Goal: Task Accomplishment & Management: Complete application form

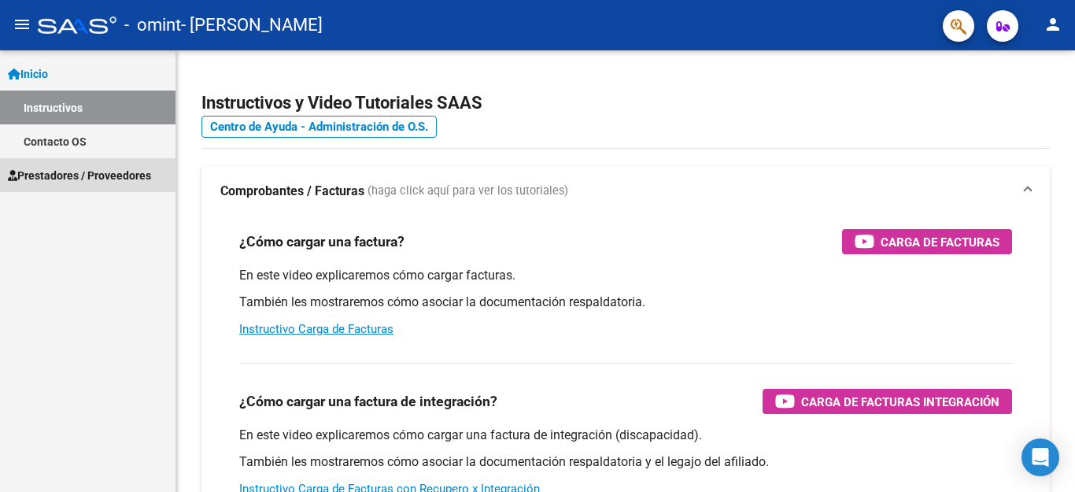
click at [107, 173] on span "Prestadores / Proveedores" at bounding box center [79, 175] width 143 height 17
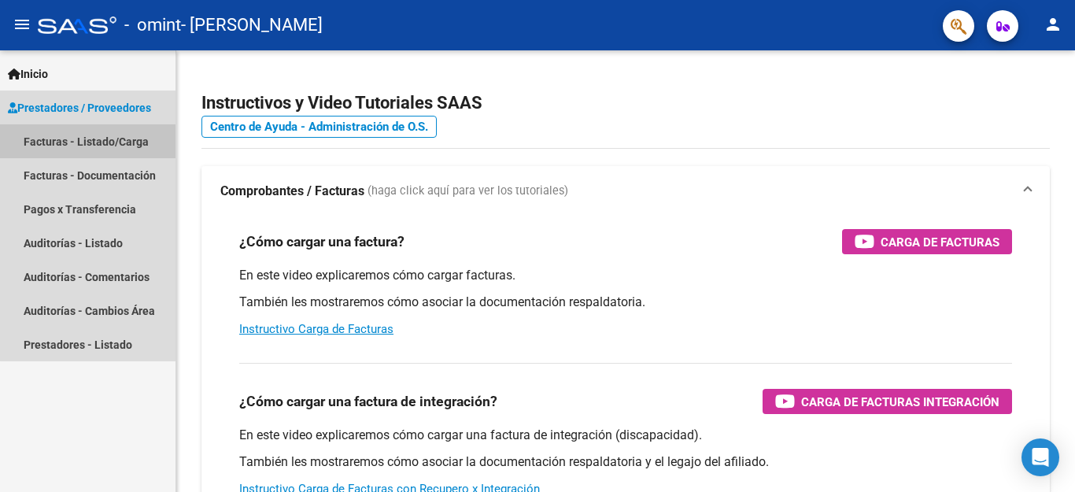
click at [117, 147] on link "Facturas - Listado/Carga" at bounding box center [88, 141] width 176 height 34
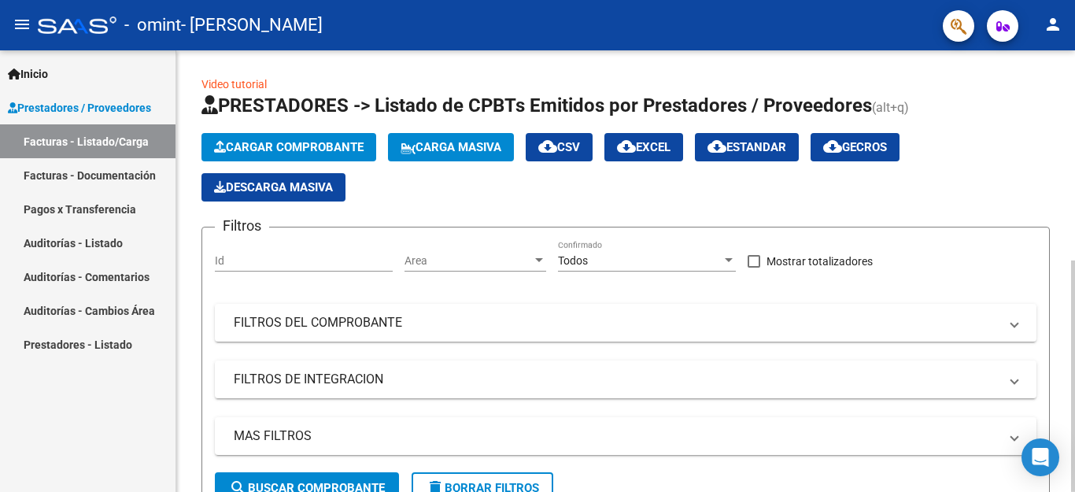
click at [304, 144] on span "Cargar Comprobante" at bounding box center [289, 147] width 150 height 14
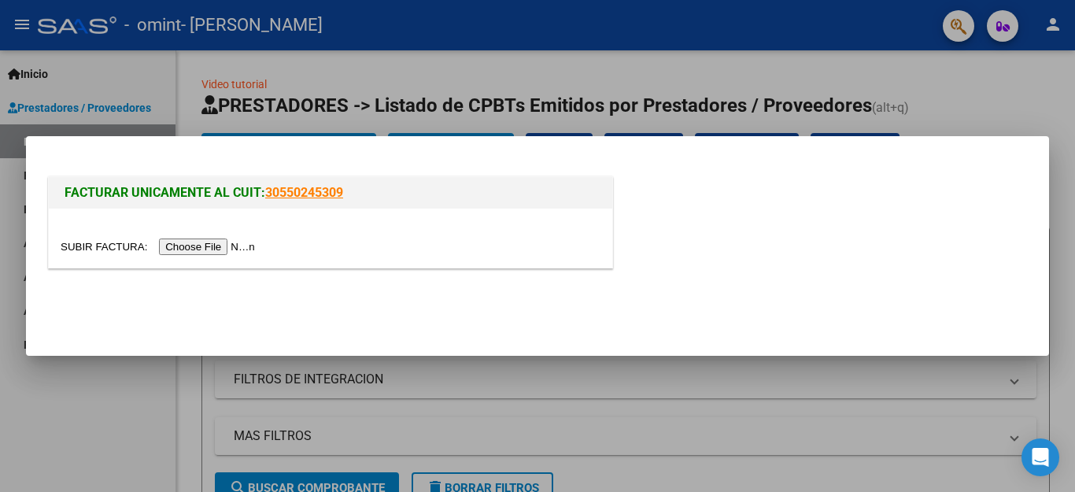
click at [925, 384] on div at bounding box center [537, 246] width 1075 height 492
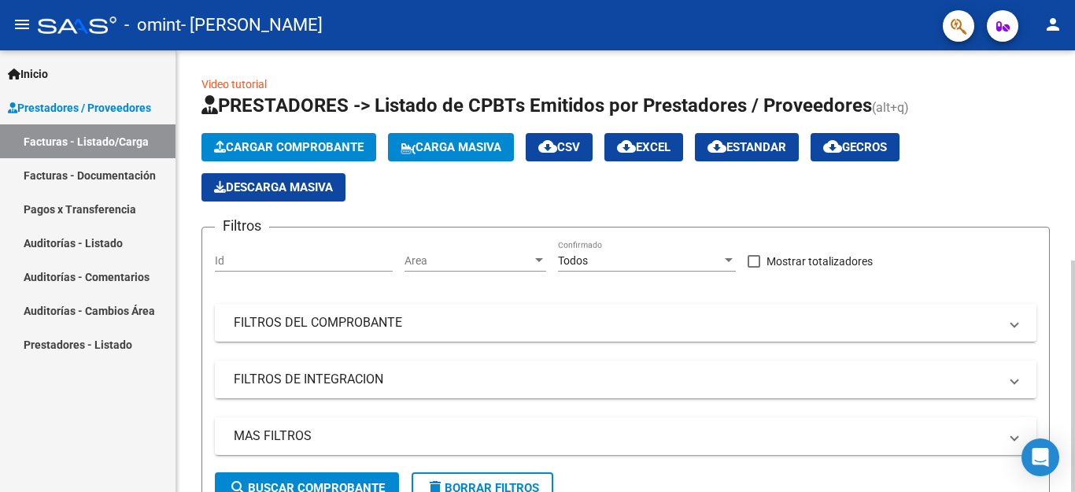
click at [291, 378] on mat-panel-title "FILTROS DE INTEGRACION" at bounding box center [616, 379] width 765 height 17
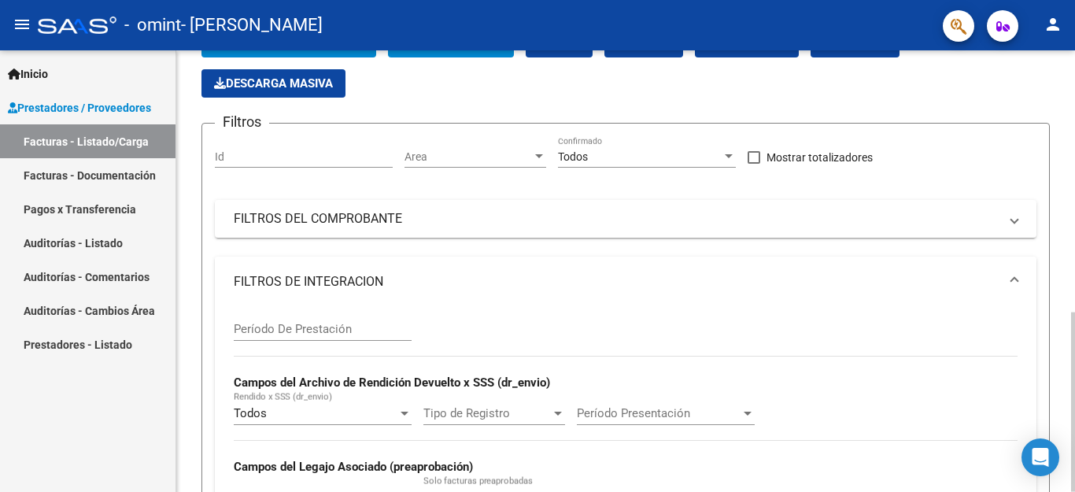
scroll to position [157, 0]
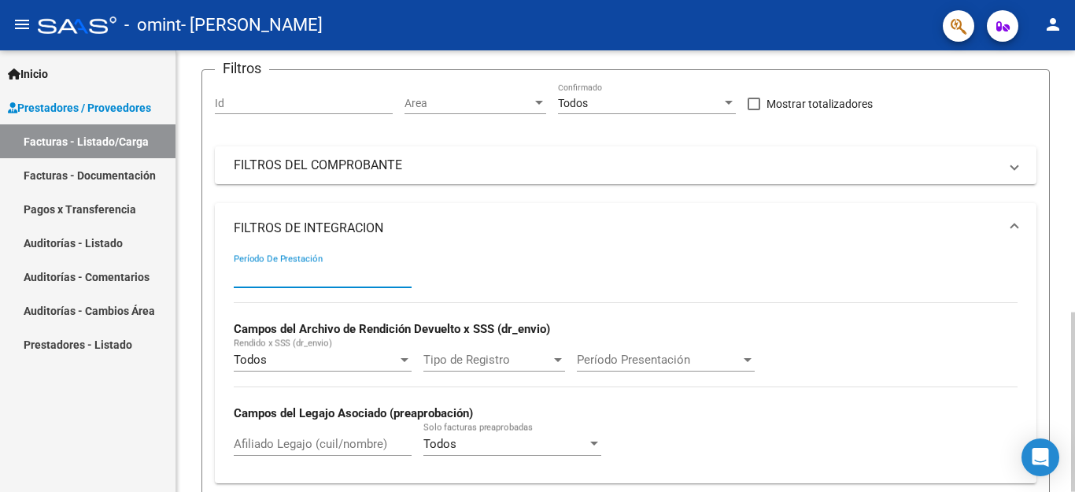
click at [315, 275] on input "Período De Prestación" at bounding box center [323, 275] width 178 height 14
type input "2"
type input "09"
type input "092025"
click at [295, 350] on div "Todos Rendido x SSS (dr_envio)" at bounding box center [323, 355] width 178 height 34
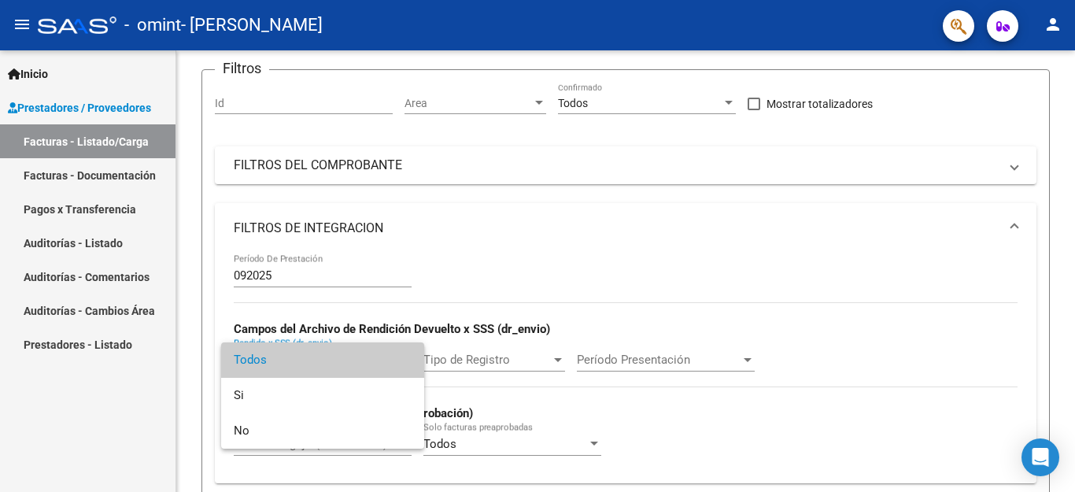
click at [540, 288] on div at bounding box center [537, 246] width 1075 height 492
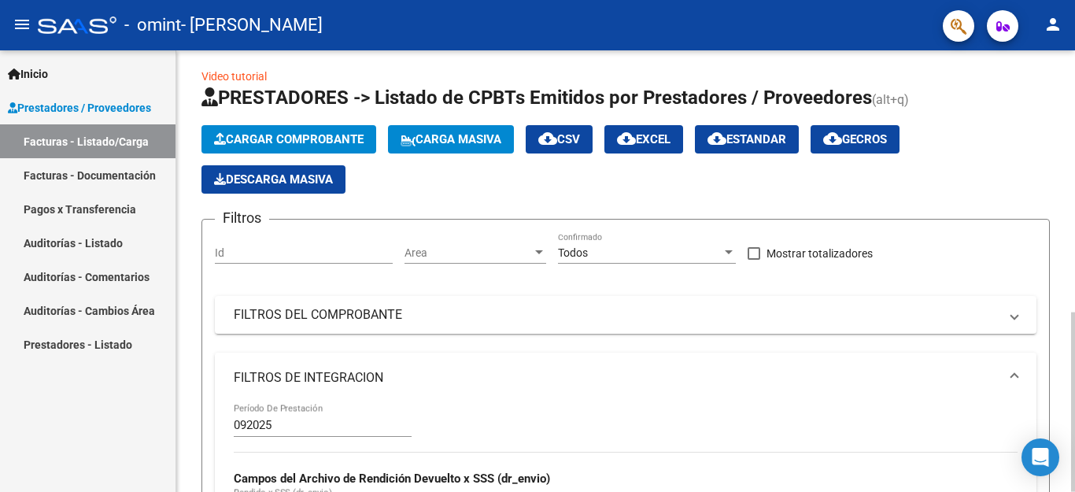
scroll to position [0, 0]
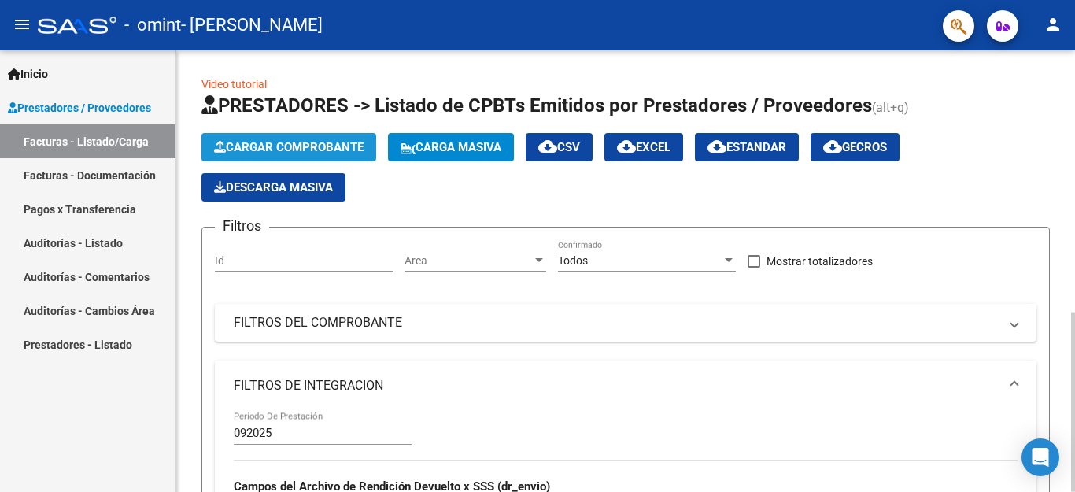
click at [320, 146] on span "Cargar Comprobante" at bounding box center [289, 147] width 150 height 14
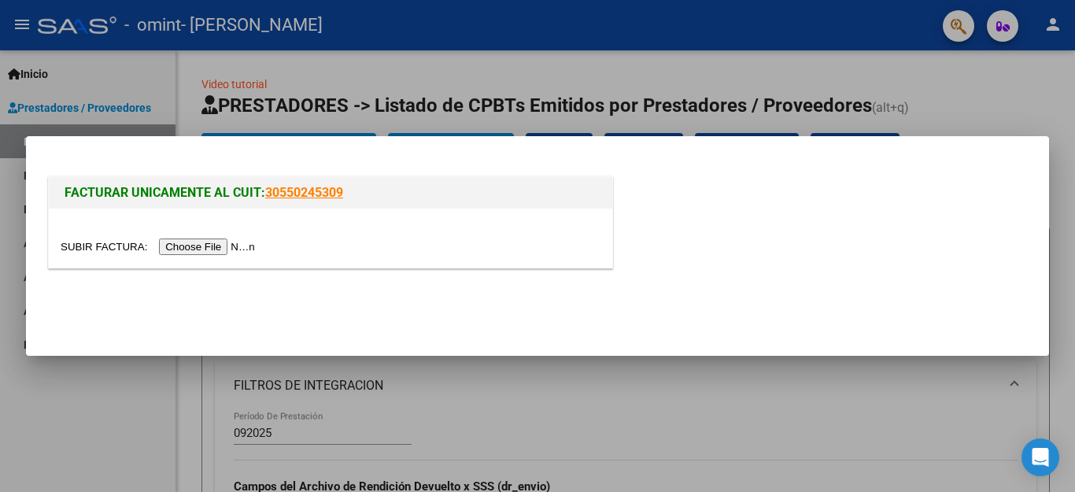
click at [213, 244] on input "file" at bounding box center [160, 247] width 199 height 17
click at [939, 120] on div at bounding box center [537, 246] width 1075 height 492
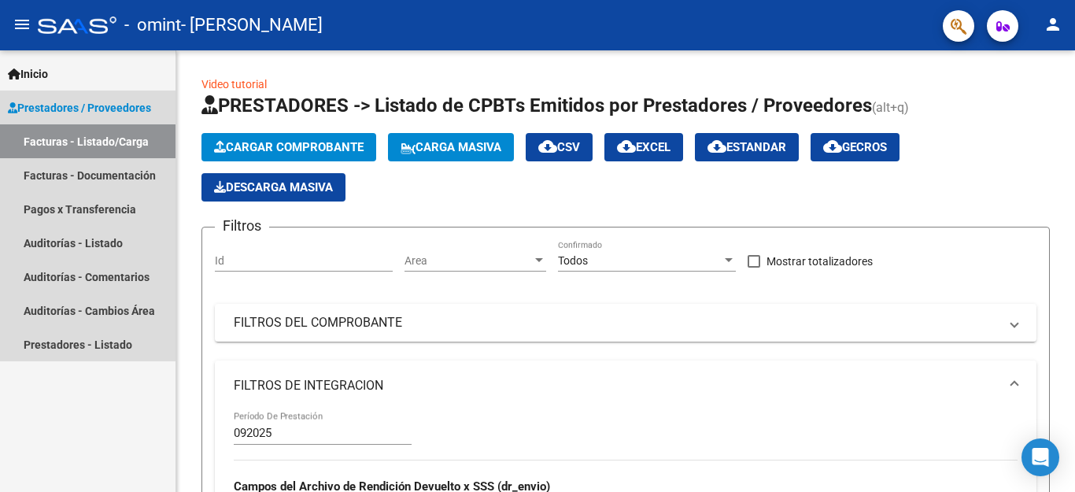
click at [94, 139] on link "Facturas - Listado/Carga" at bounding box center [88, 141] width 176 height 34
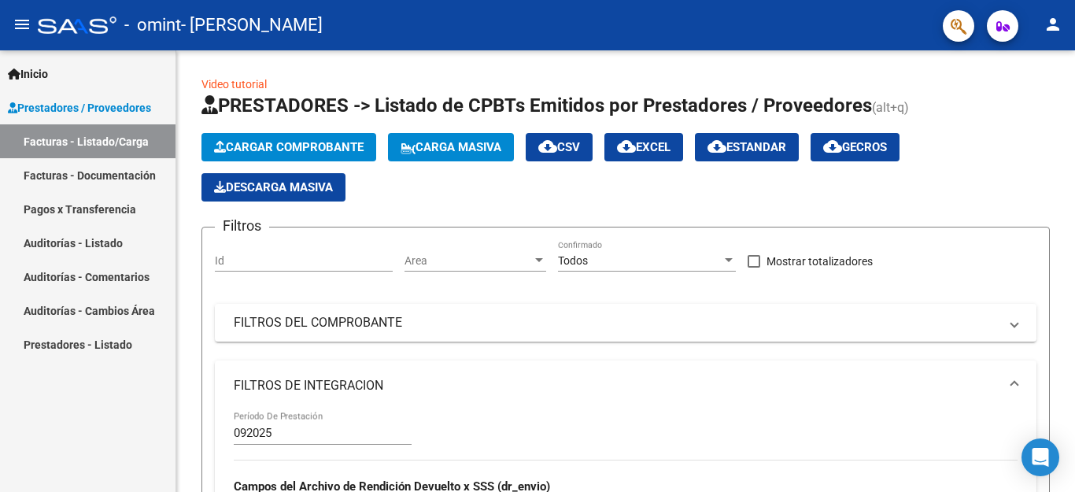
click at [98, 172] on link "Facturas - Documentación" at bounding box center [88, 175] width 176 height 34
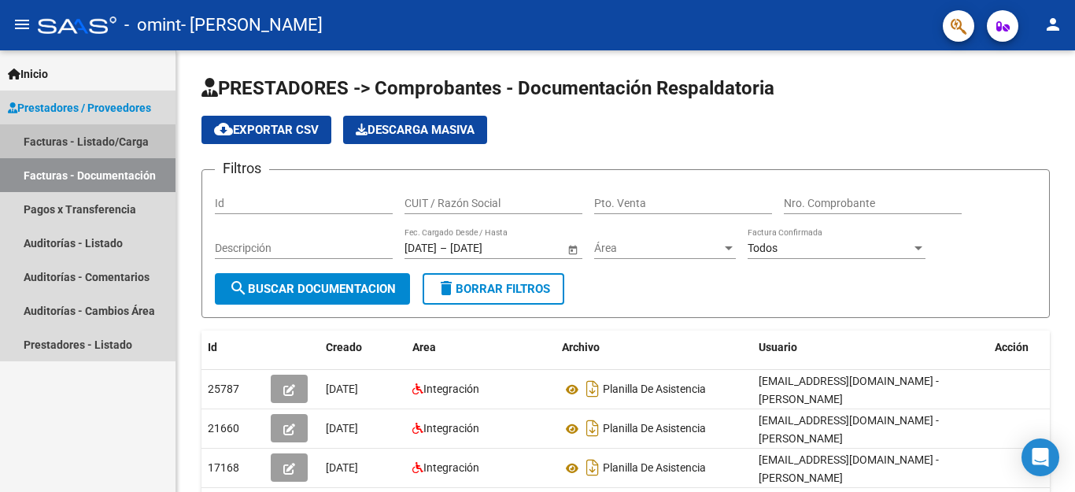
click at [83, 151] on link "Facturas - Listado/Carga" at bounding box center [88, 141] width 176 height 34
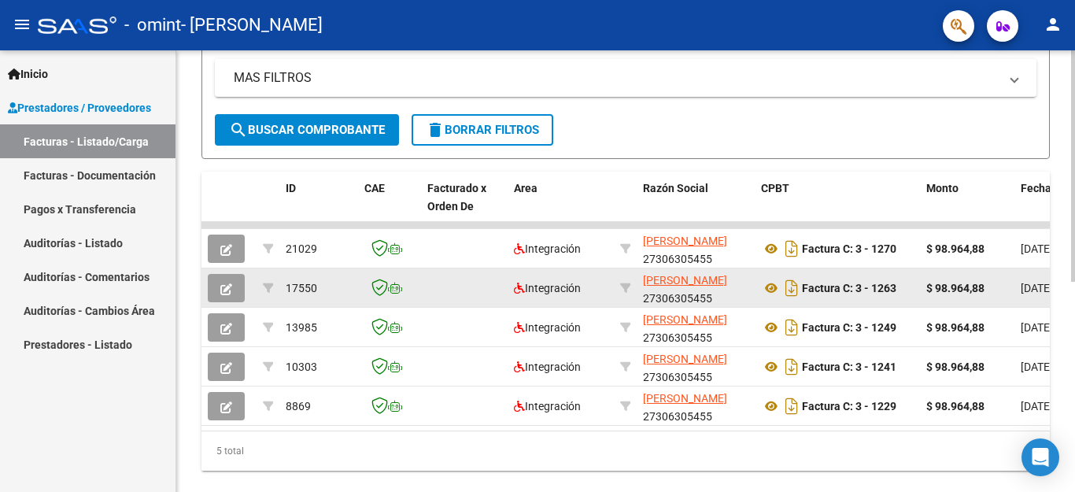
scroll to position [394, 0]
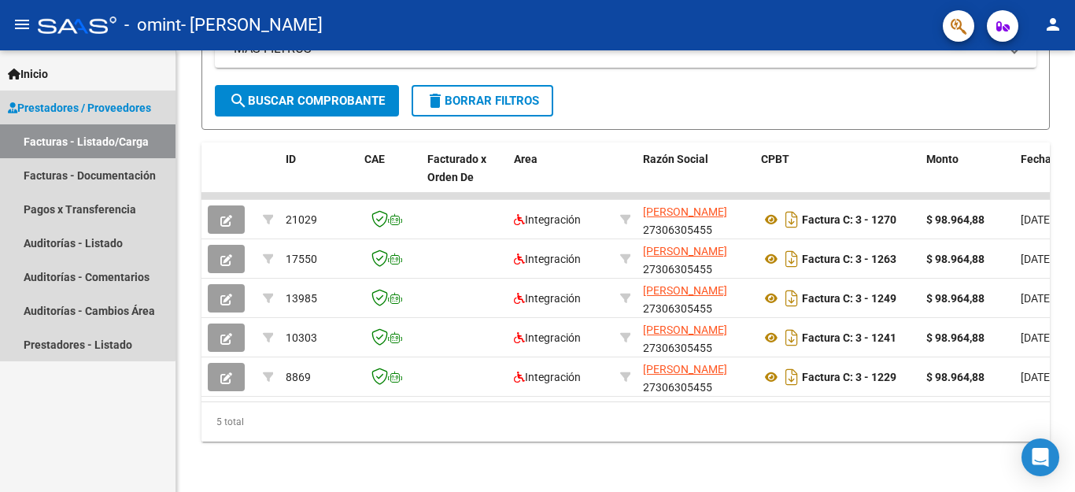
click at [86, 106] on span "Prestadores / Proveedores" at bounding box center [79, 107] width 143 height 17
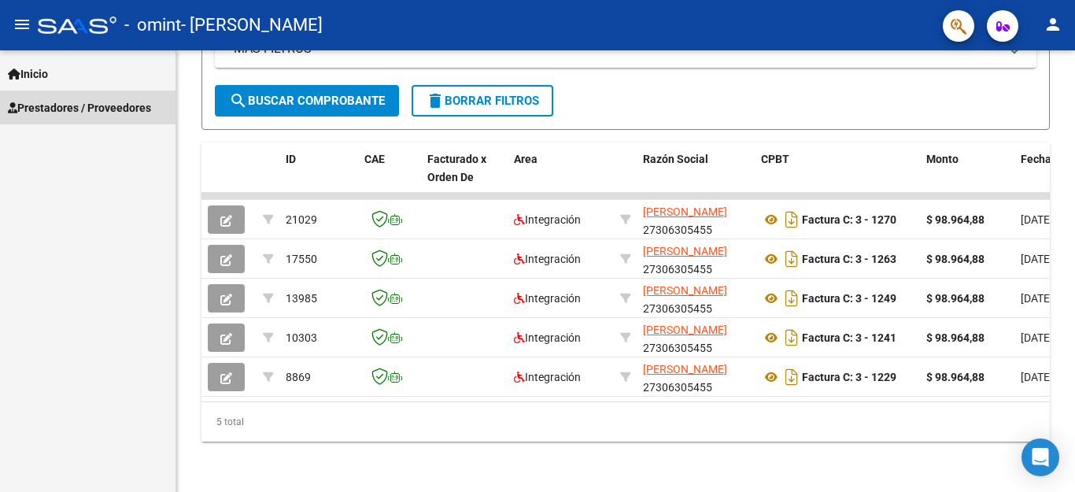
click at [86, 106] on span "Prestadores / Proveedores" at bounding box center [79, 107] width 143 height 17
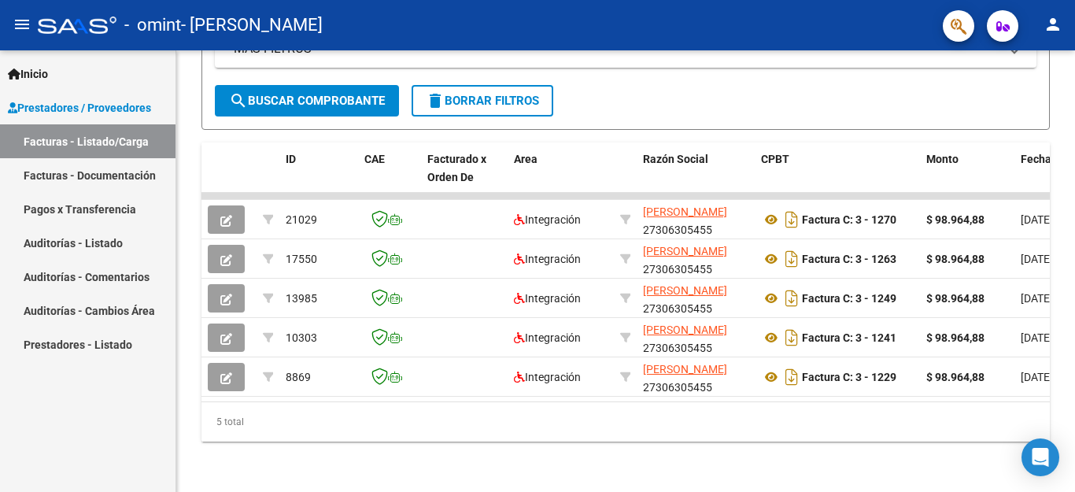
click at [79, 183] on link "Facturas - Documentación" at bounding box center [88, 175] width 176 height 34
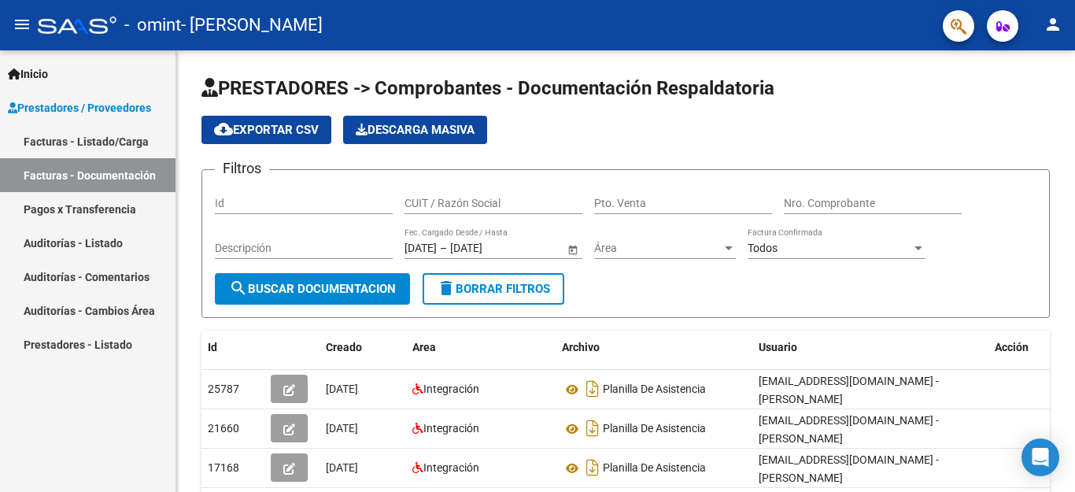
click at [25, 78] on span "Inicio" at bounding box center [28, 73] width 40 height 17
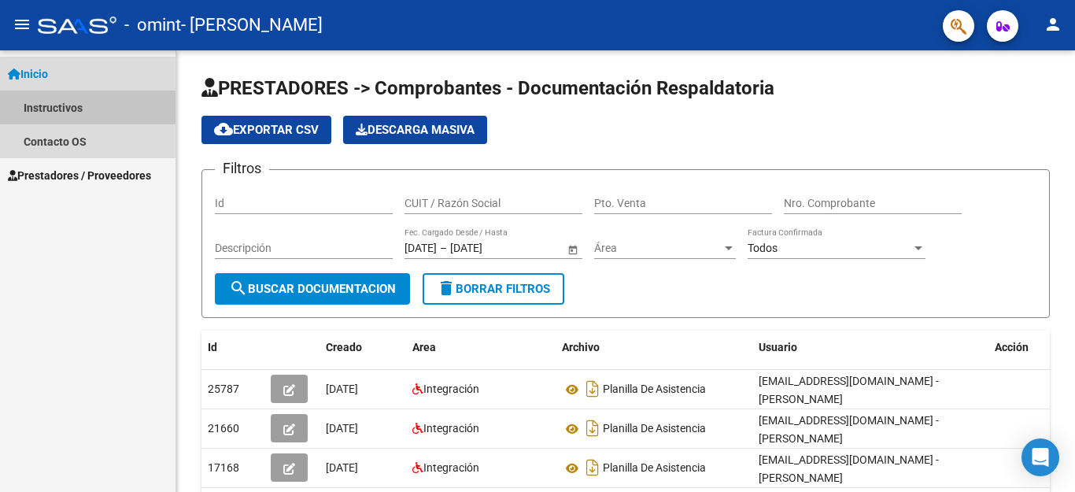
click at [64, 99] on link "Instructivos" at bounding box center [88, 108] width 176 height 34
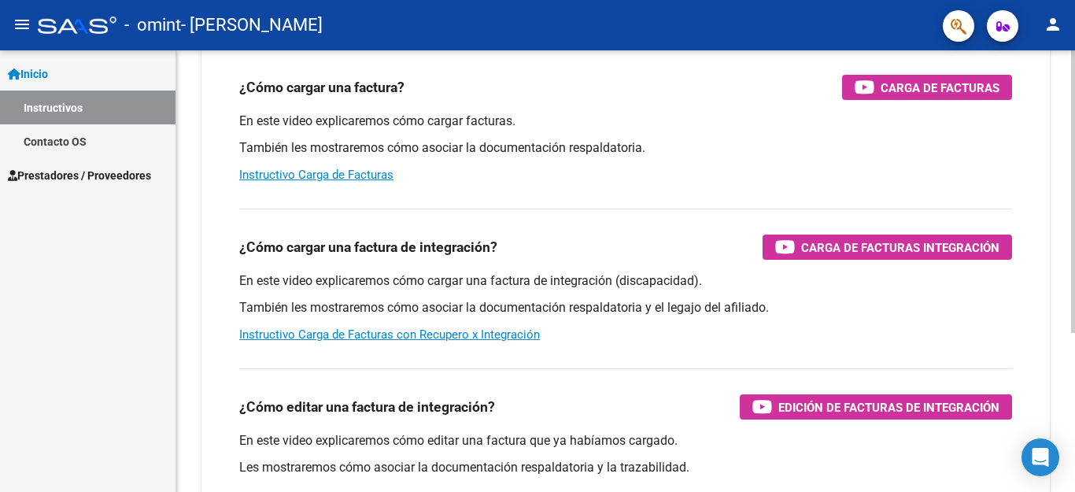
scroll to position [157, 0]
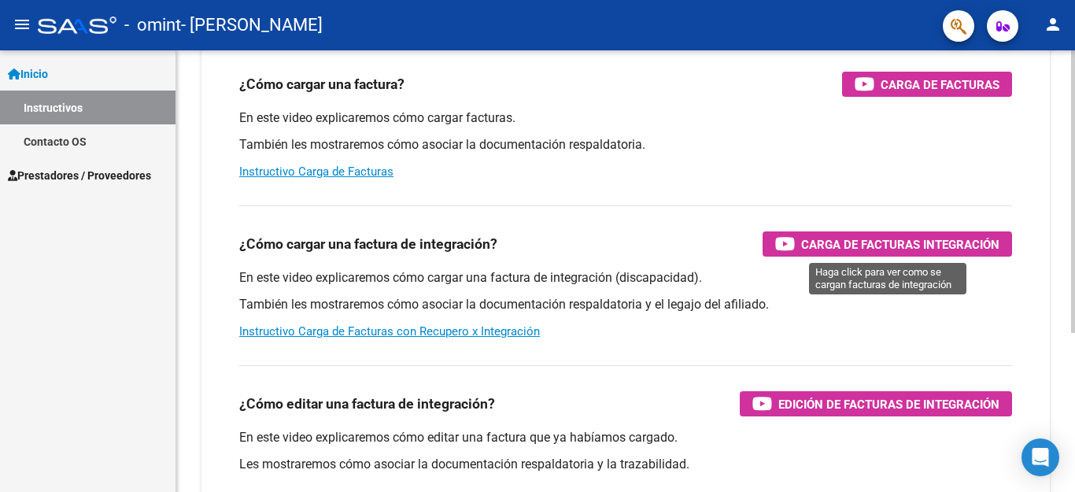
click at [962, 250] on span "Carga de Facturas Integración" at bounding box center [901, 245] width 198 height 20
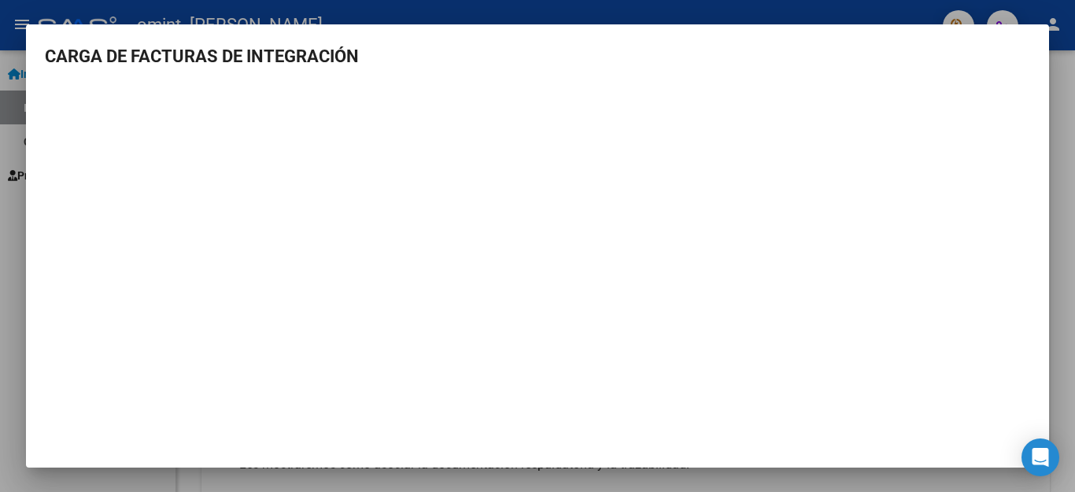
click at [1038, 260] on mat-dialog-content "CARGA DE FACTURAS DE INTEGRACIÓN" at bounding box center [538, 242] width 1024 height 398
click at [1057, 207] on div at bounding box center [537, 246] width 1075 height 492
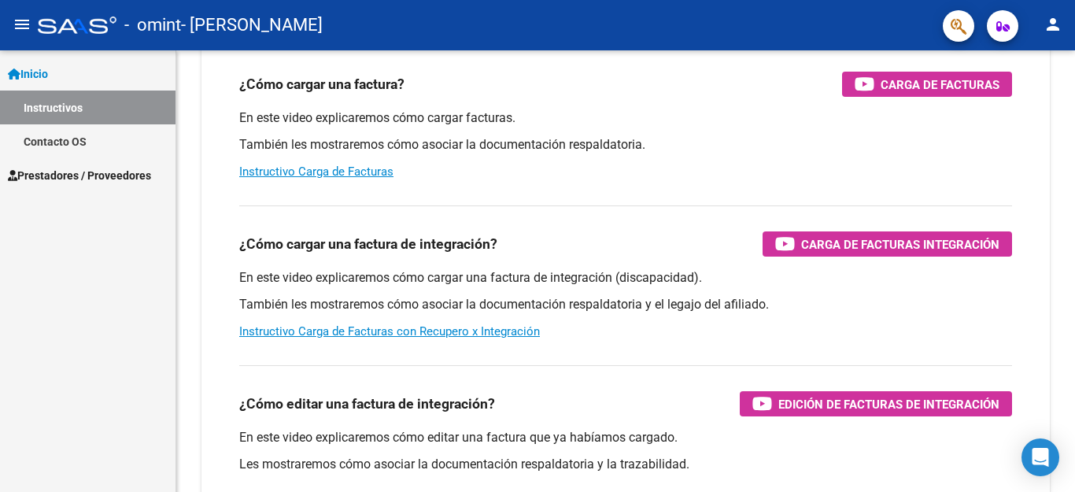
click at [80, 115] on link "Instructivos" at bounding box center [88, 108] width 176 height 34
click at [51, 83] on link "Inicio" at bounding box center [88, 74] width 176 height 34
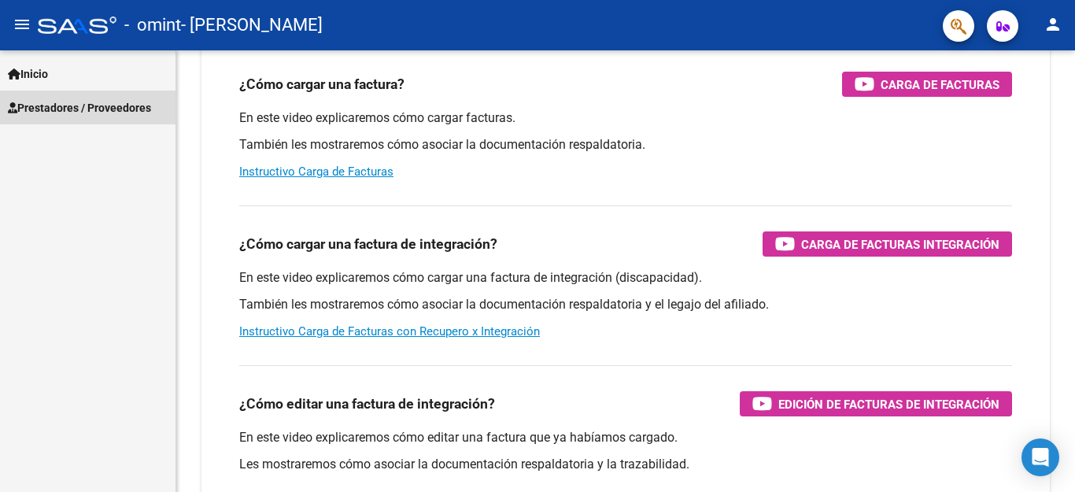
click at [51, 106] on span "Prestadores / Proveedores" at bounding box center [79, 107] width 143 height 17
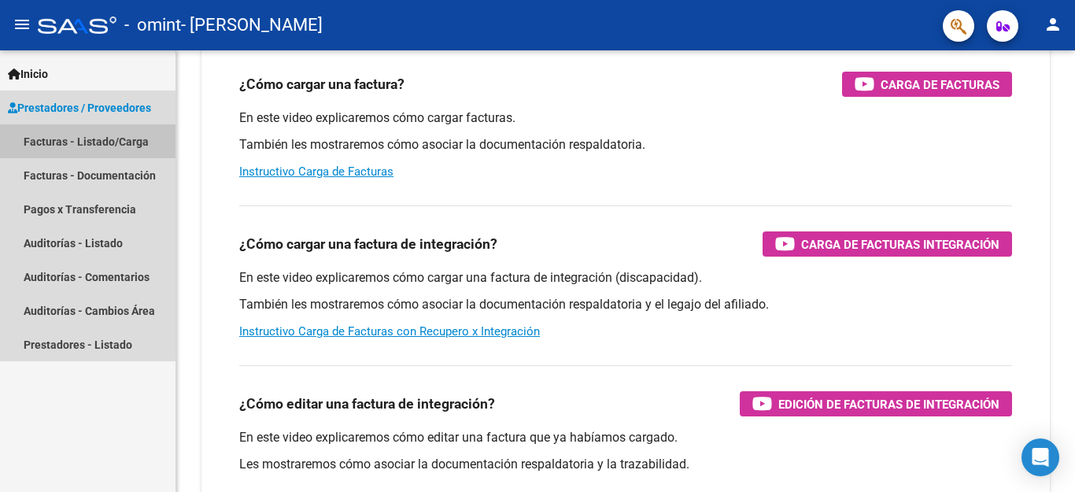
click at [53, 141] on link "Facturas - Listado/Carga" at bounding box center [88, 141] width 176 height 34
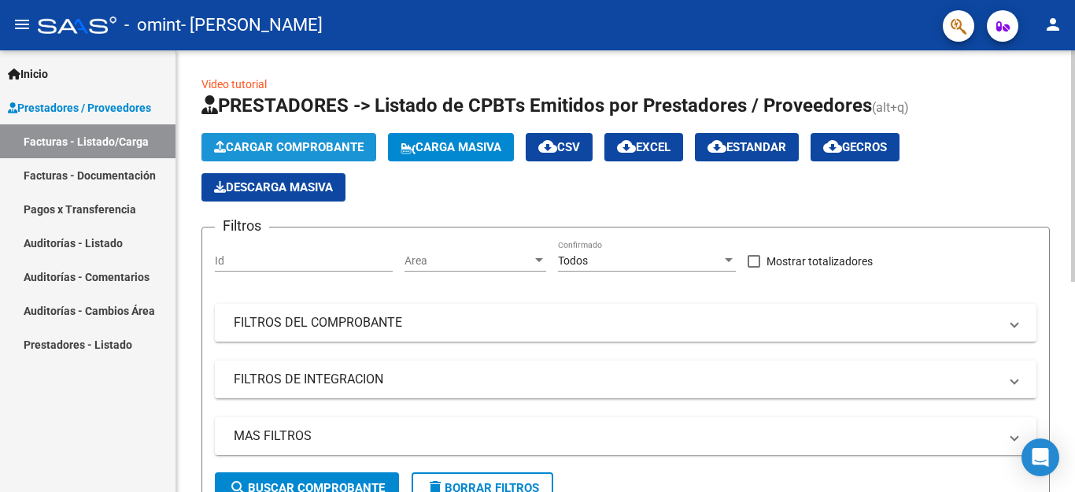
click at [295, 146] on span "Cargar Comprobante" at bounding box center [289, 147] width 150 height 14
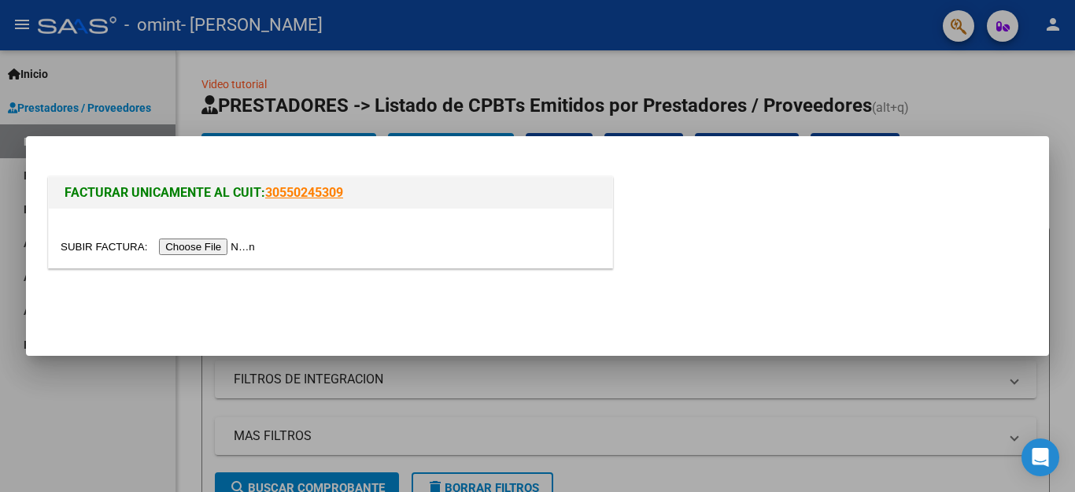
click at [227, 245] on input "file" at bounding box center [160, 247] width 199 height 17
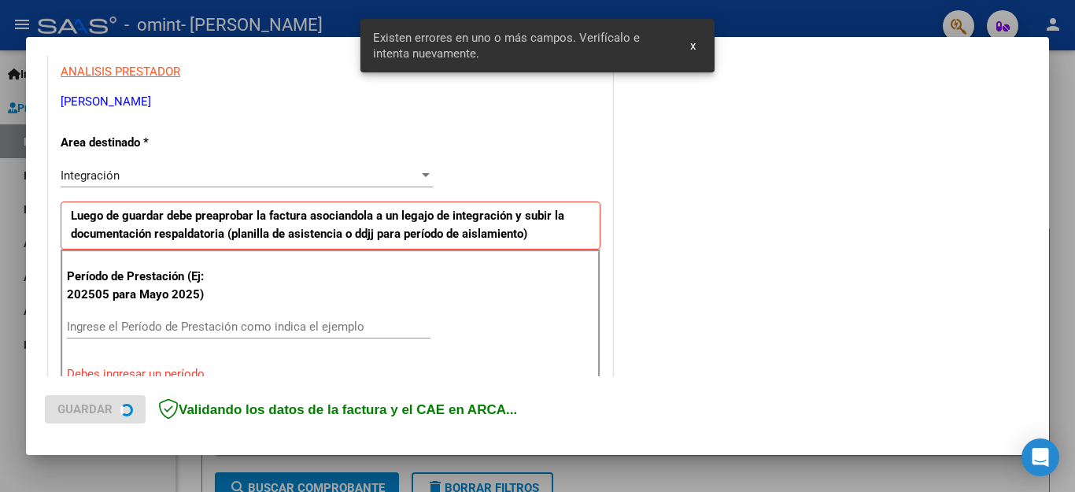
scroll to position [359, 0]
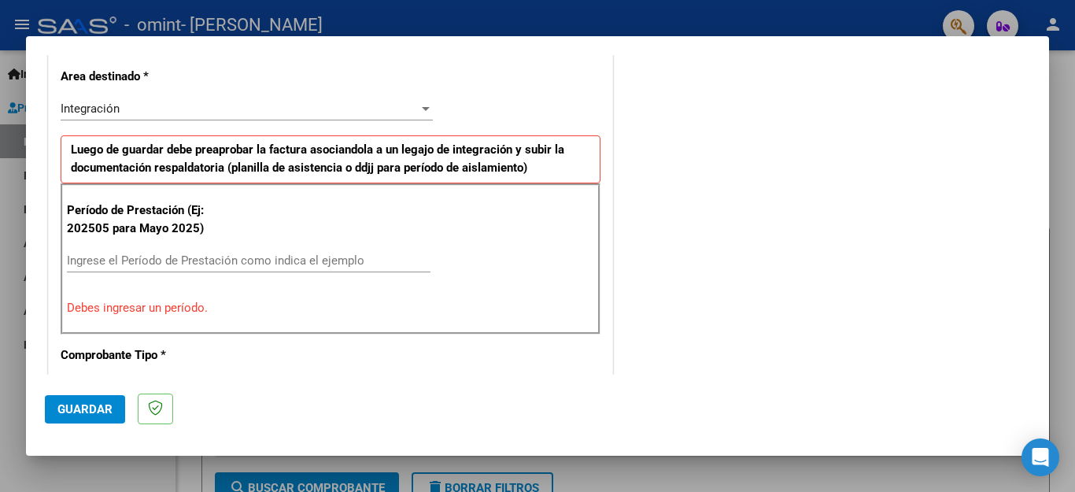
click at [418, 117] on div "Integración Seleccionar Area" at bounding box center [247, 109] width 372 height 24
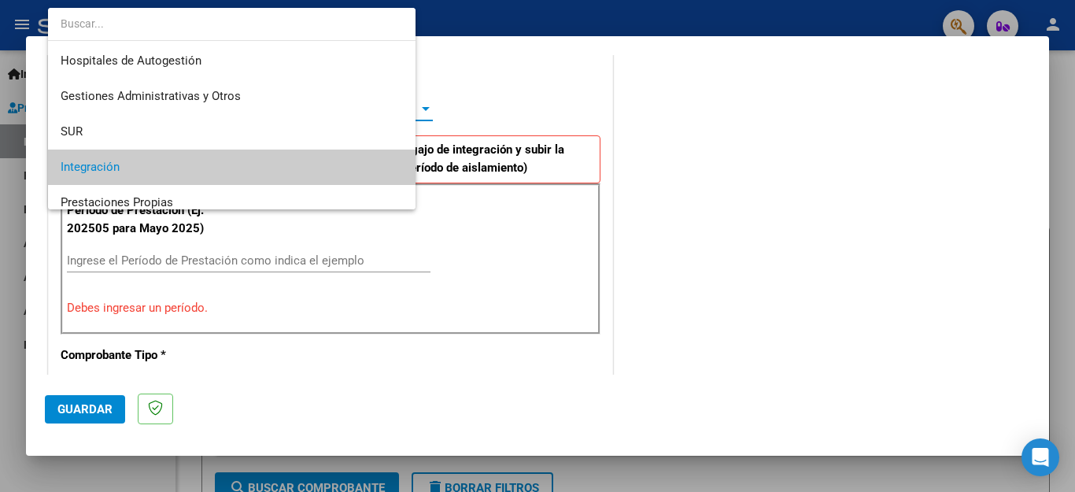
scroll to position [58, 0]
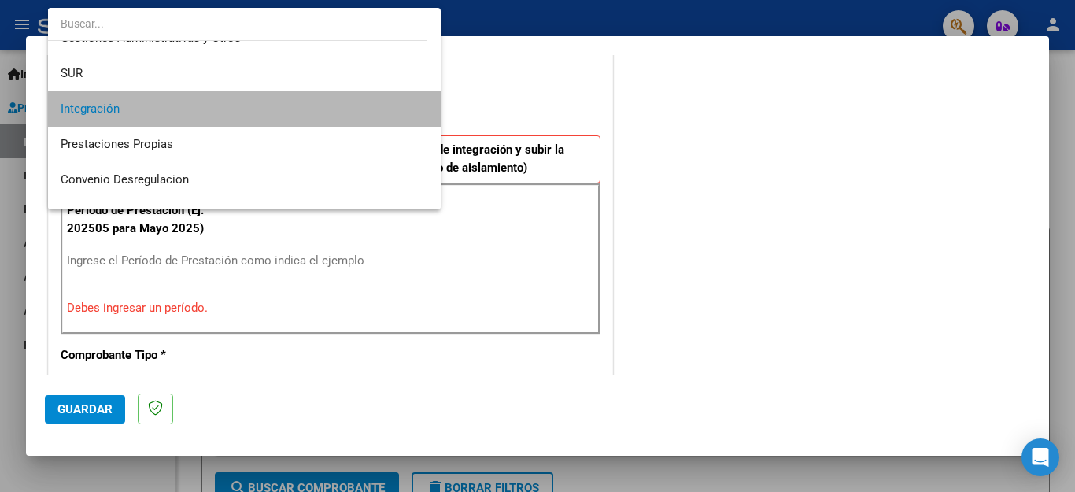
click at [418, 117] on mat-option "Integración" at bounding box center [244, 108] width 393 height 35
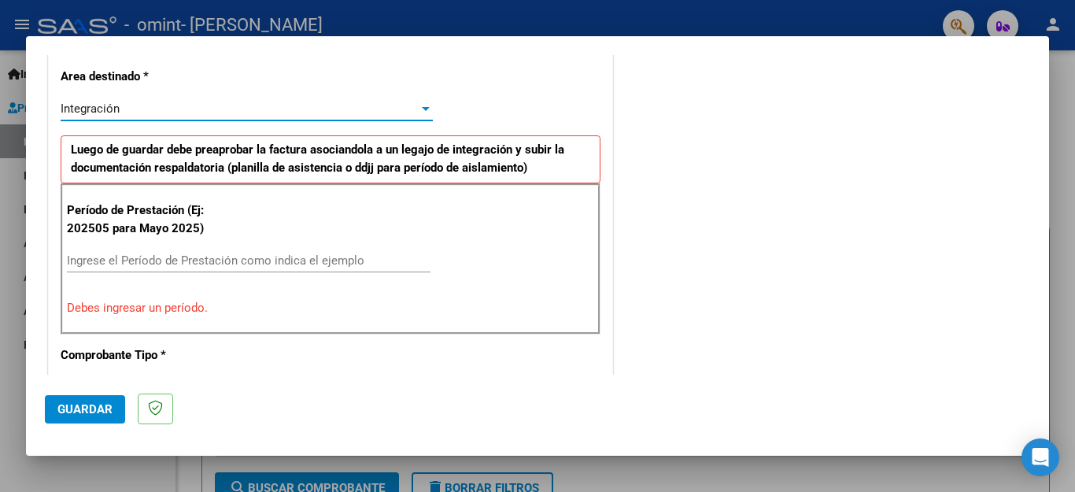
click at [418, 117] on div "Integración Seleccionar Area" at bounding box center [247, 109] width 372 height 24
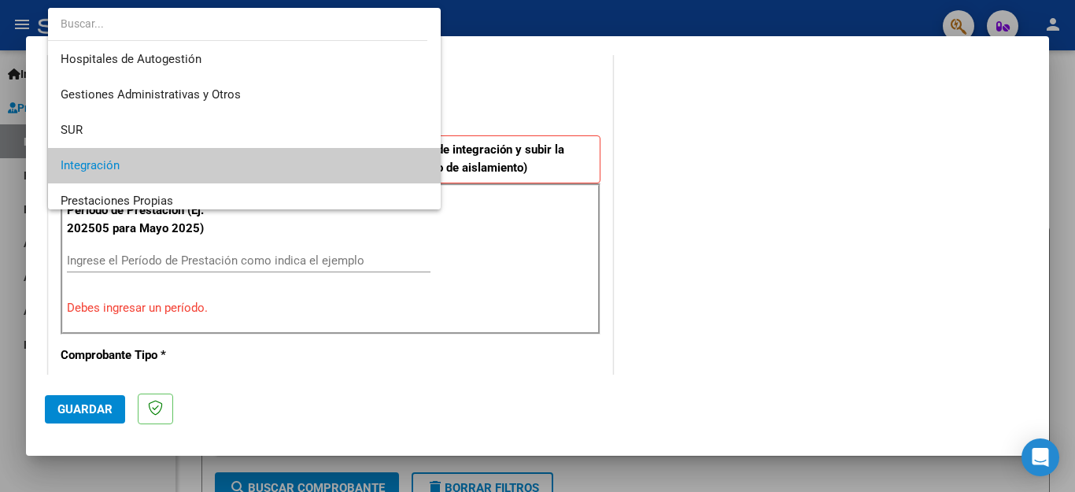
scroll to position [0, 0]
click at [322, 178] on span "Integración" at bounding box center [245, 167] width 368 height 35
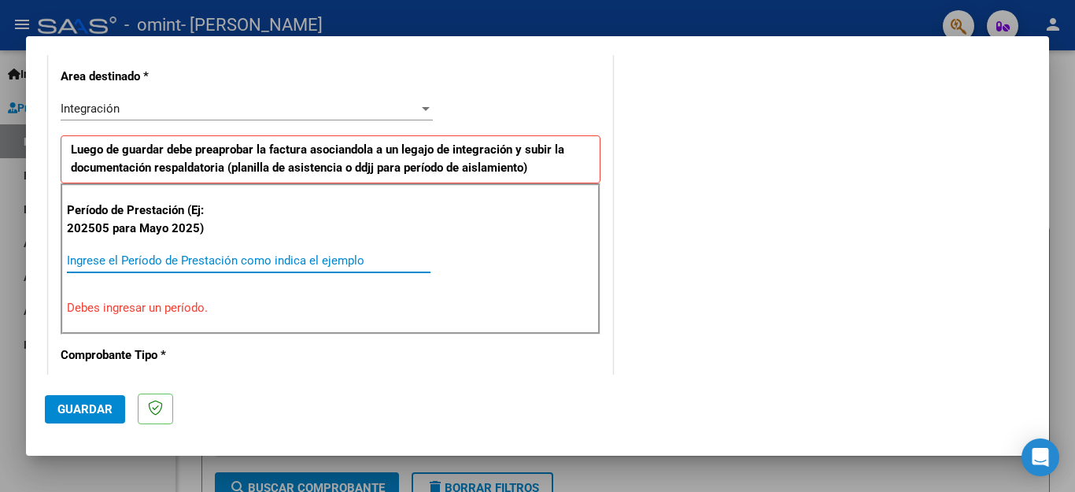
click at [247, 264] on input "Ingrese el Período de Prestación como indica el ejemplo" at bounding box center [249, 261] width 364 height 14
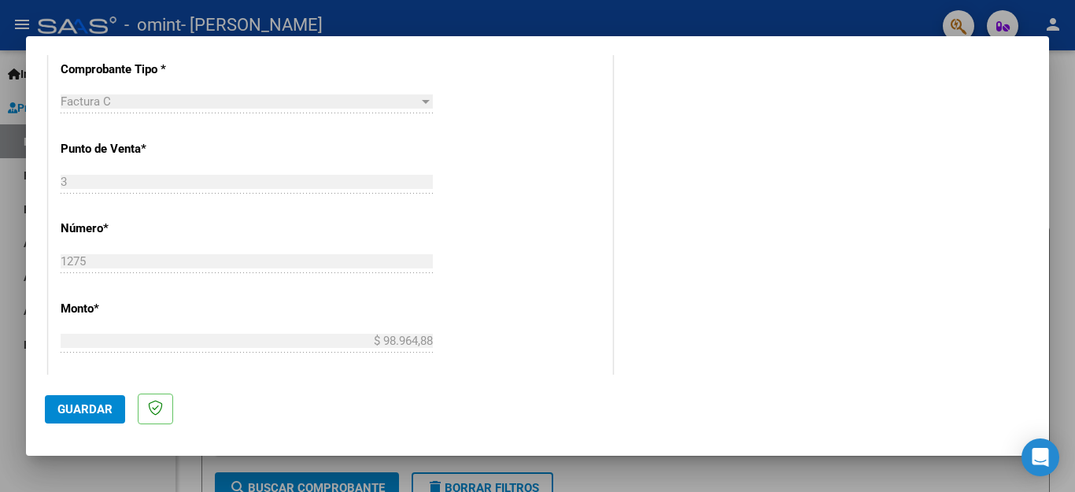
scroll to position [753, 0]
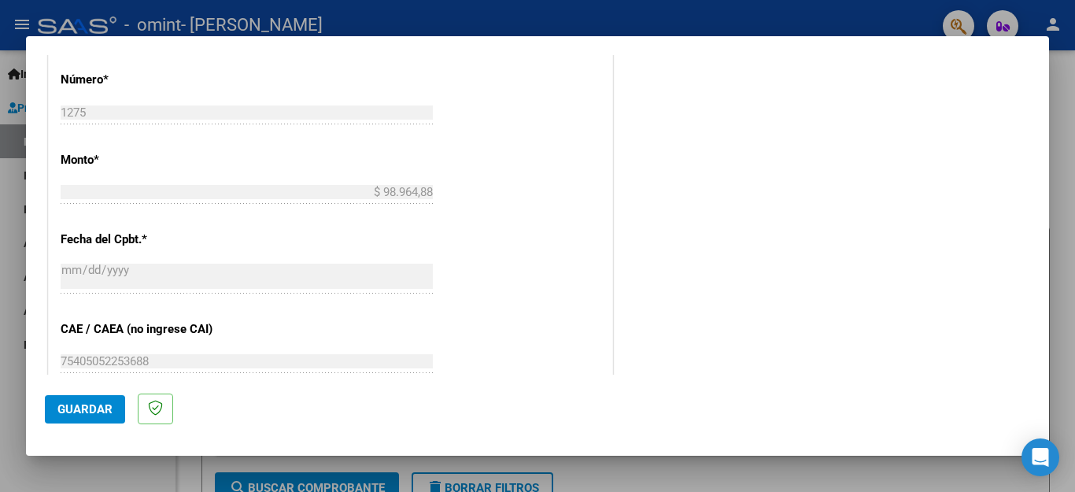
type input "202509"
click at [109, 409] on span "Guardar" at bounding box center [84, 409] width 55 height 14
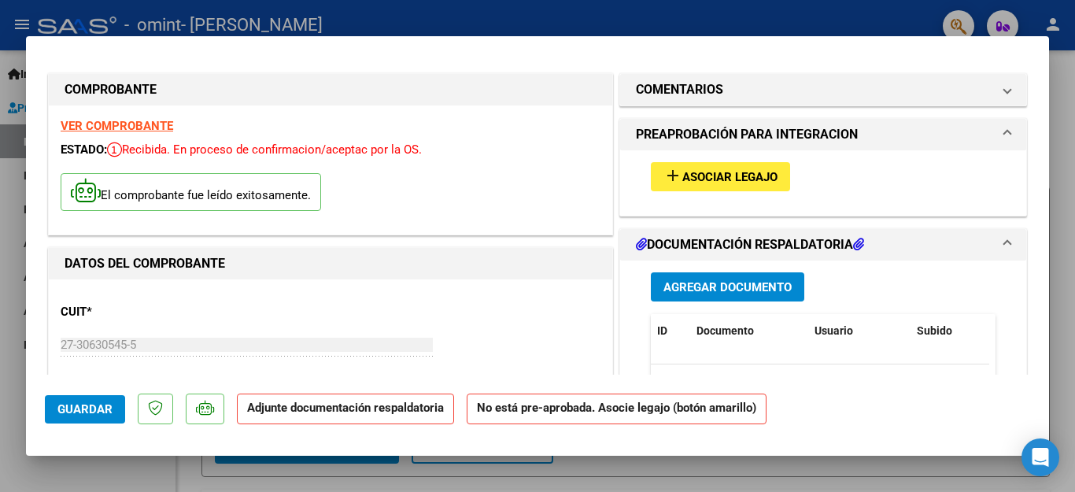
scroll to position [0, 0]
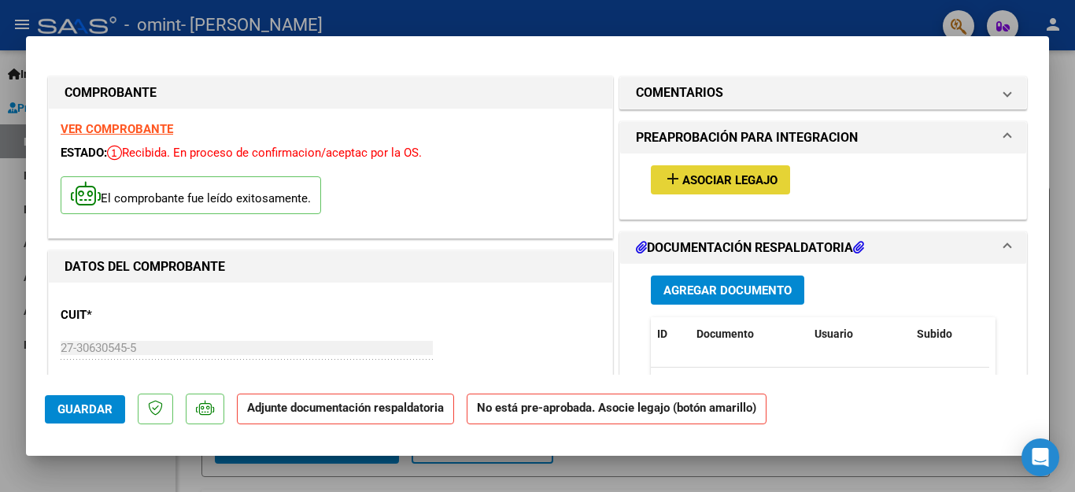
click at [721, 176] on span "Asociar Legajo" at bounding box center [730, 180] width 95 height 14
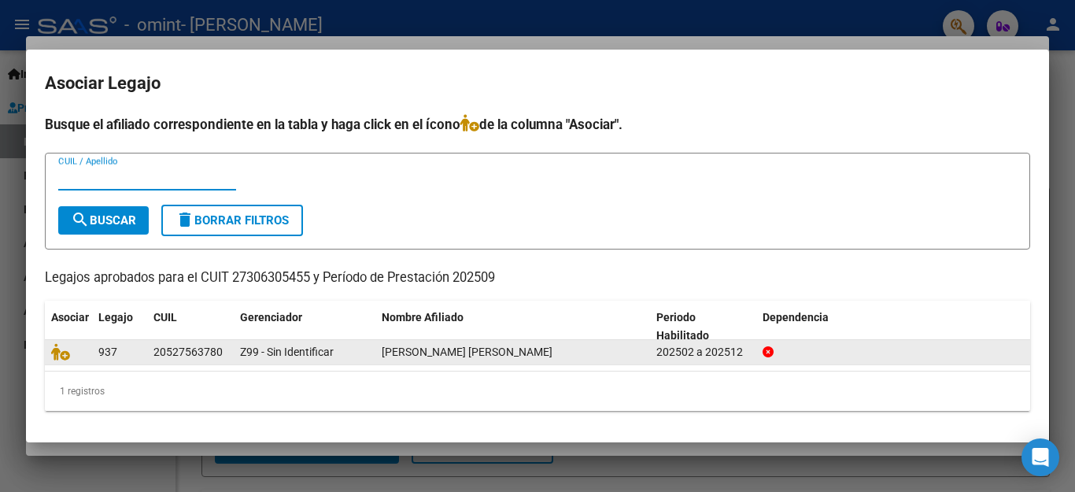
click at [519, 346] on span "[PERSON_NAME] [PERSON_NAME]" at bounding box center [467, 352] width 171 height 13
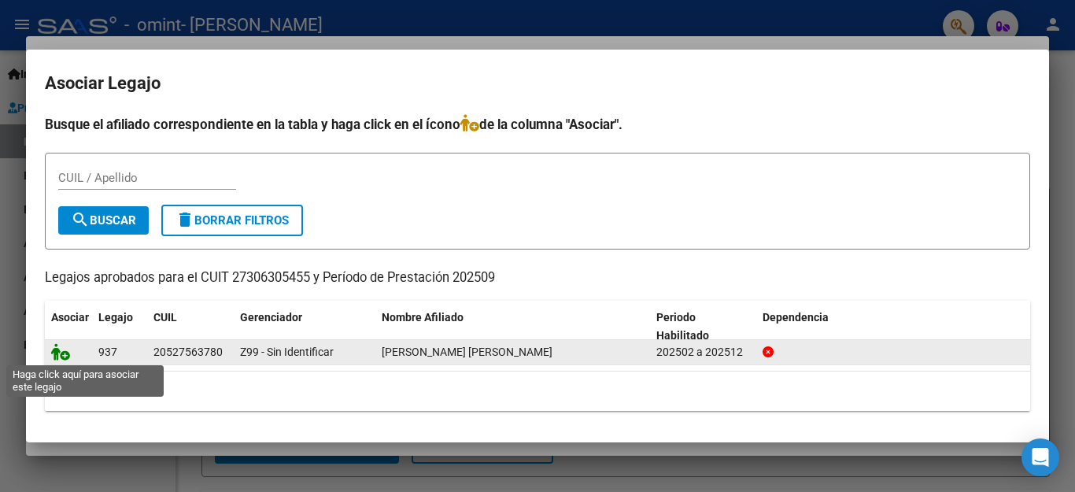
click at [62, 349] on icon at bounding box center [60, 351] width 19 height 17
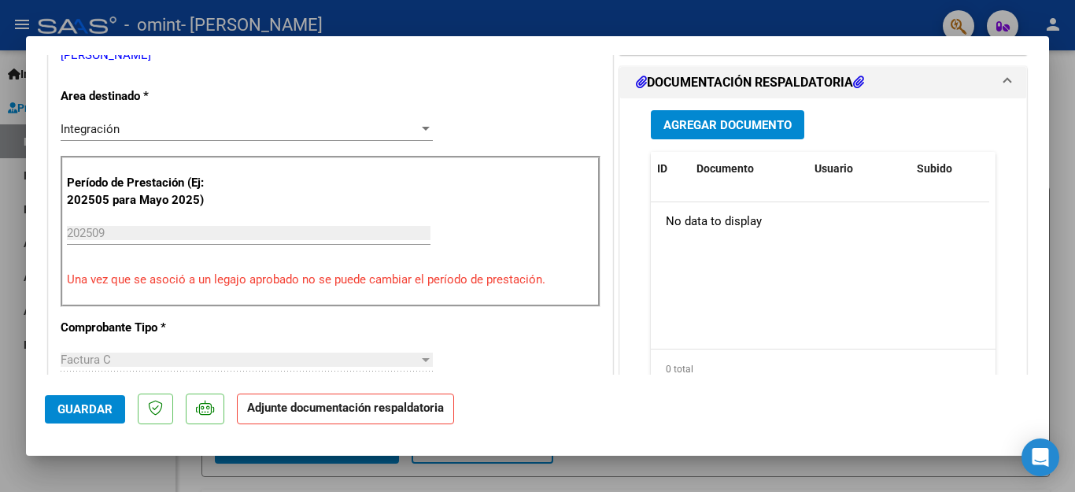
scroll to position [394, 0]
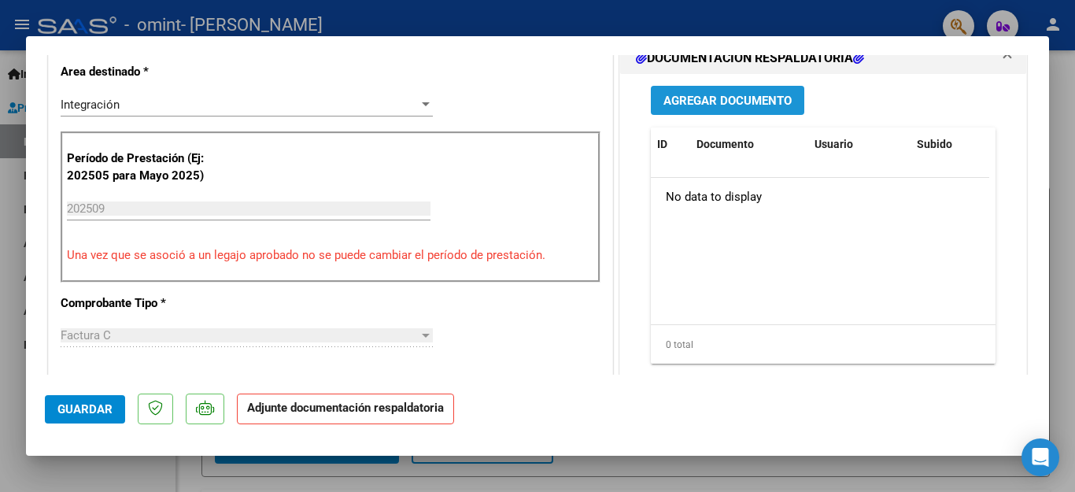
click at [743, 107] on span "Agregar Documento" at bounding box center [728, 101] width 128 height 14
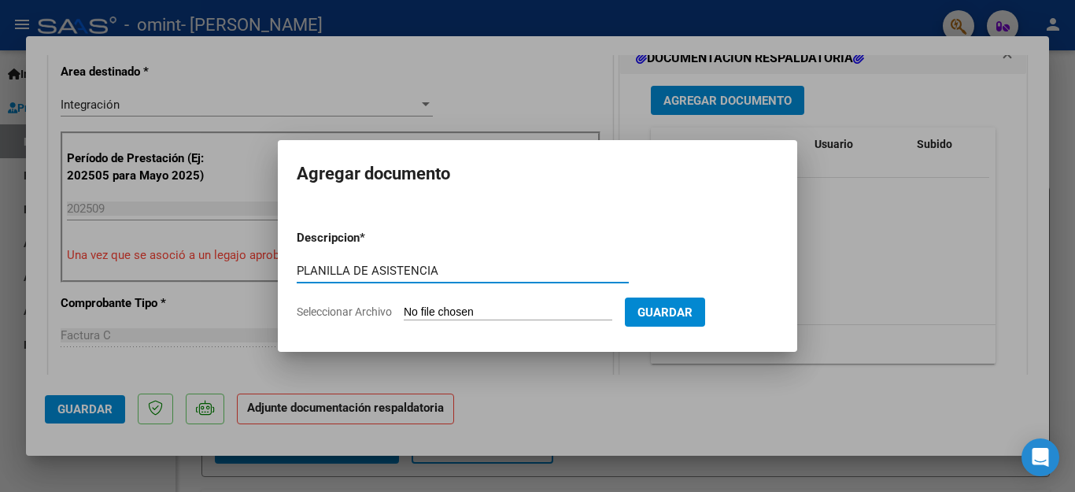
type input "PLANILLA DE ASISTENCIA"
click at [498, 310] on input "Seleccionar Archivo" at bounding box center [508, 312] width 209 height 15
type input "C:\fakepath\PLANILLA ASISTENCIA [PERSON_NAME] [DATE].pdf"
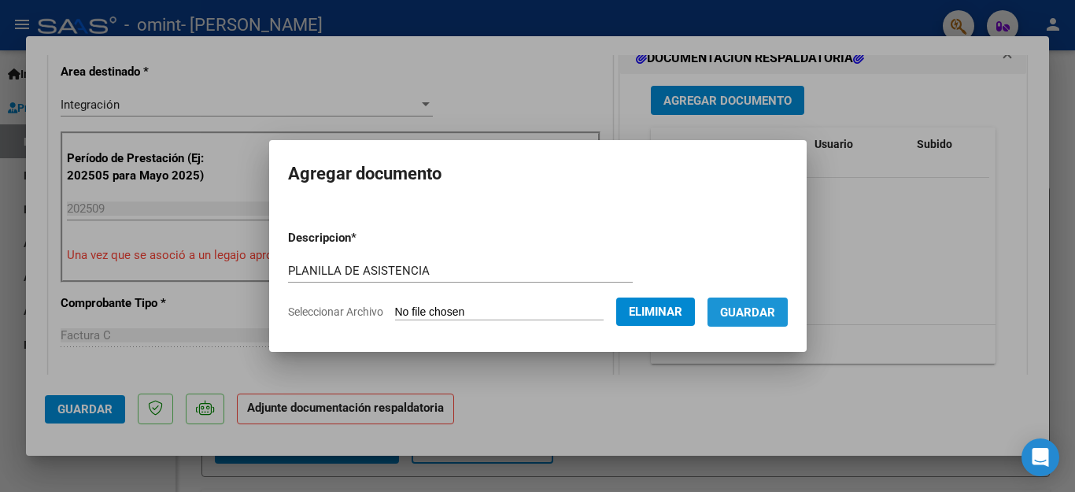
click at [742, 308] on span "Guardar" at bounding box center [747, 312] width 55 height 14
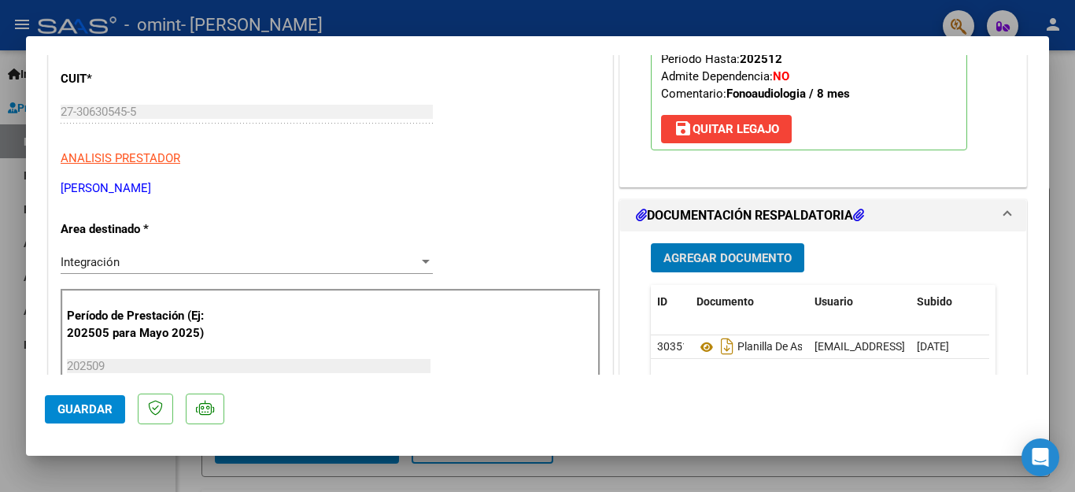
scroll to position [315, 0]
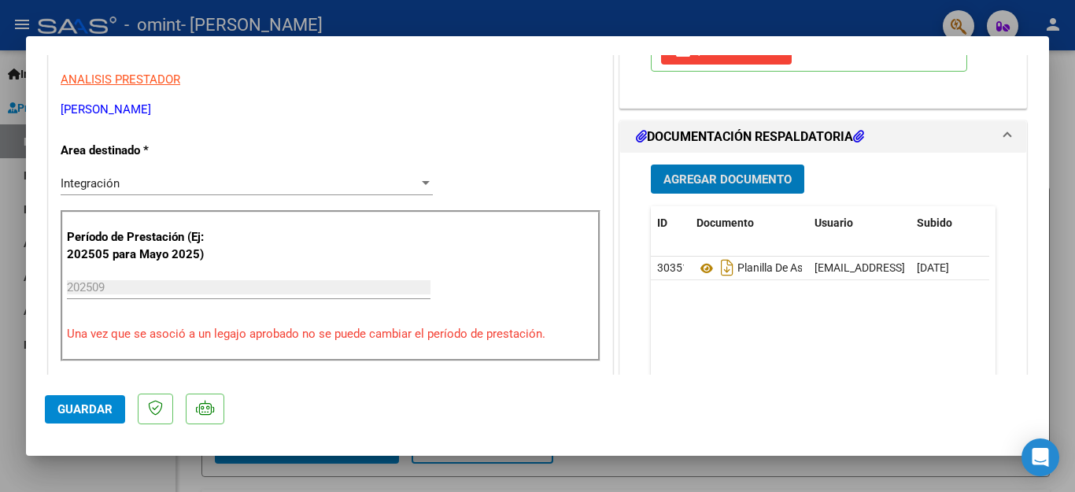
click at [739, 183] on span "Agregar Documento" at bounding box center [728, 179] width 128 height 14
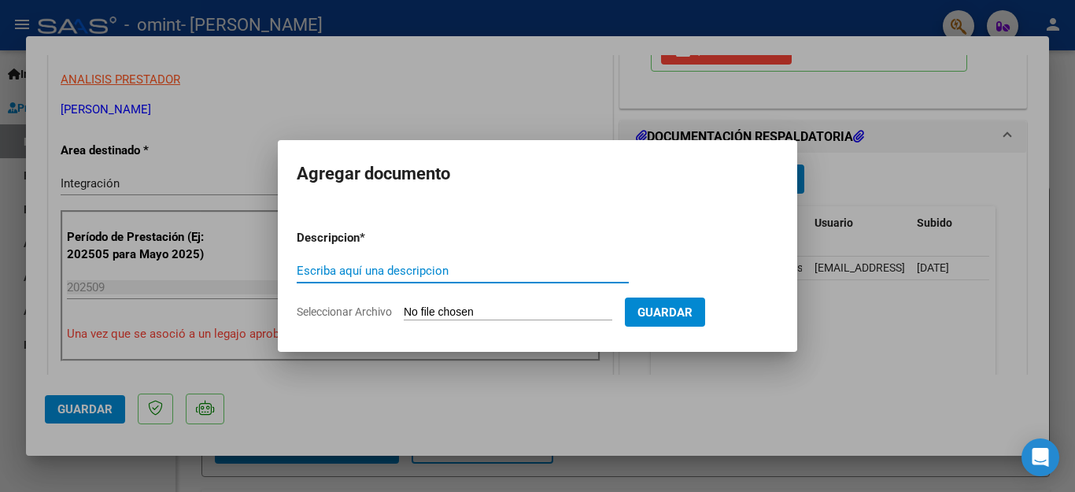
click at [890, 354] on div at bounding box center [537, 246] width 1075 height 492
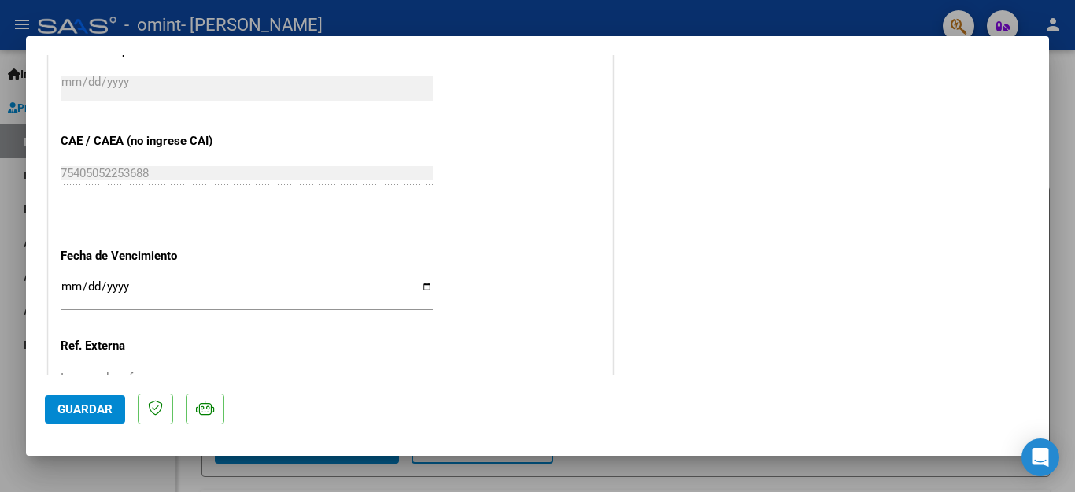
scroll to position [991, 0]
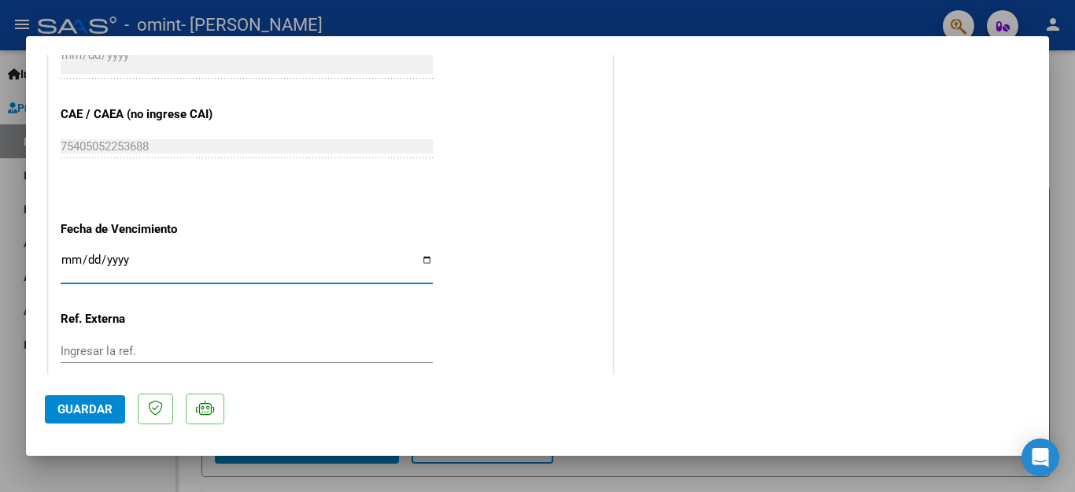
click at [425, 254] on input "Ingresar la fecha" at bounding box center [247, 266] width 372 height 25
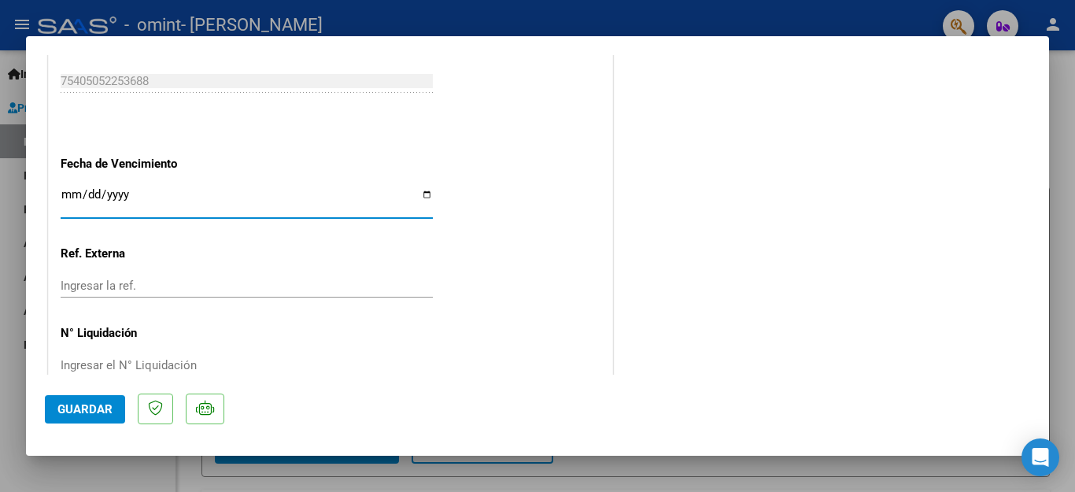
scroll to position [1070, 0]
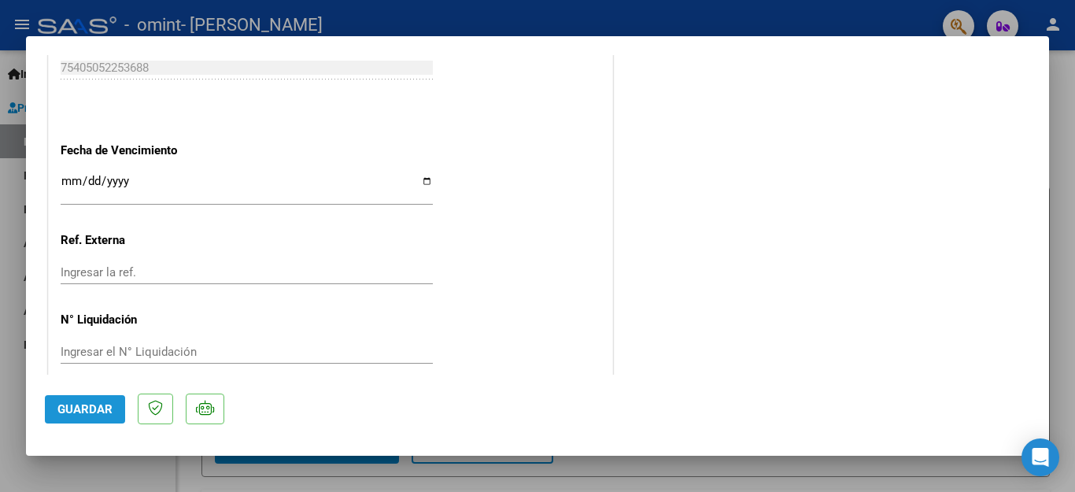
click at [103, 405] on span "Guardar" at bounding box center [84, 409] width 55 height 14
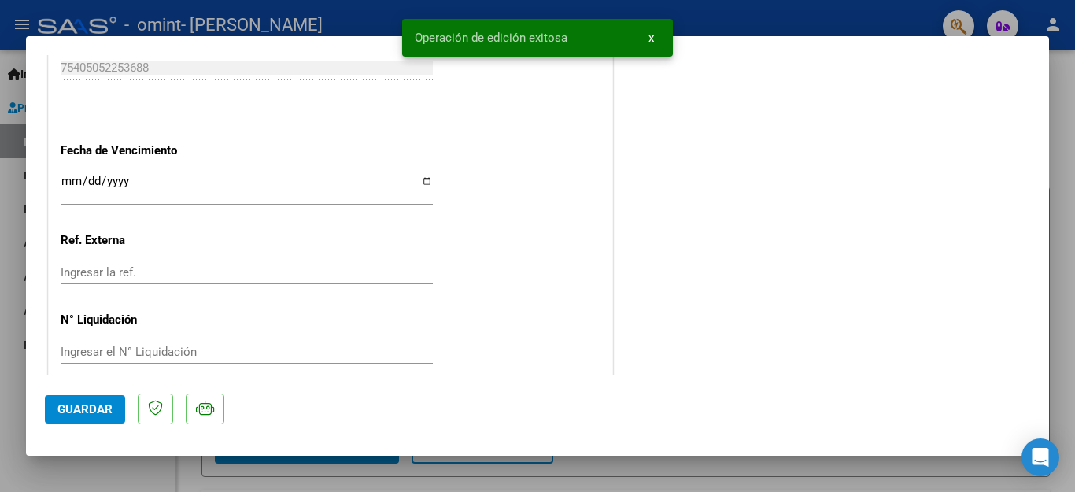
click at [100, 418] on button "Guardar" at bounding box center [85, 409] width 80 height 28
click at [656, 38] on button "x" at bounding box center [651, 38] width 31 height 28
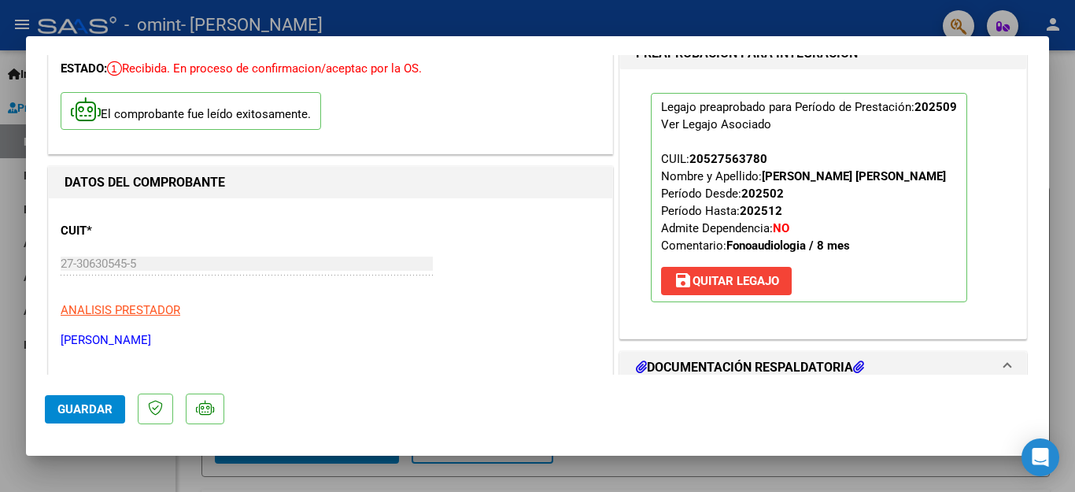
scroll to position [0, 0]
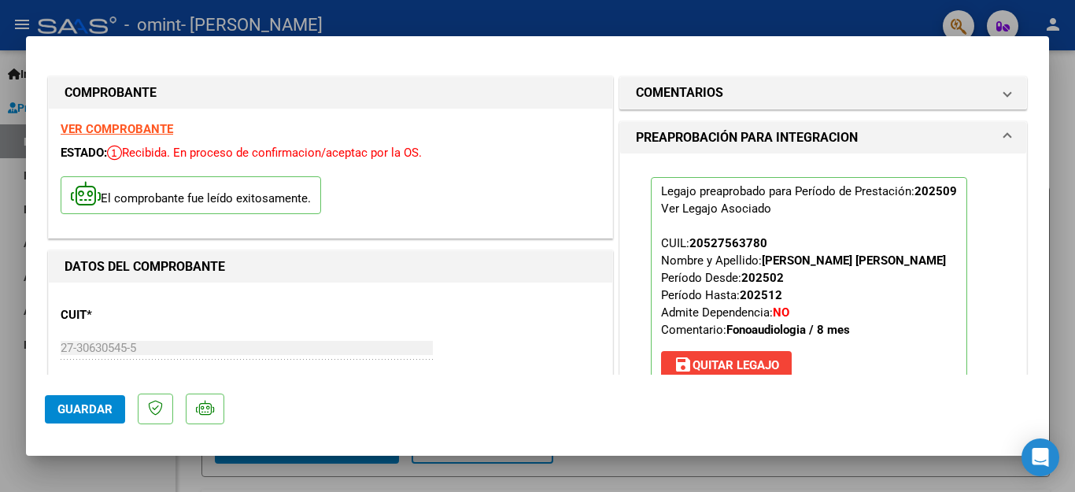
click at [1061, 144] on div at bounding box center [537, 246] width 1075 height 492
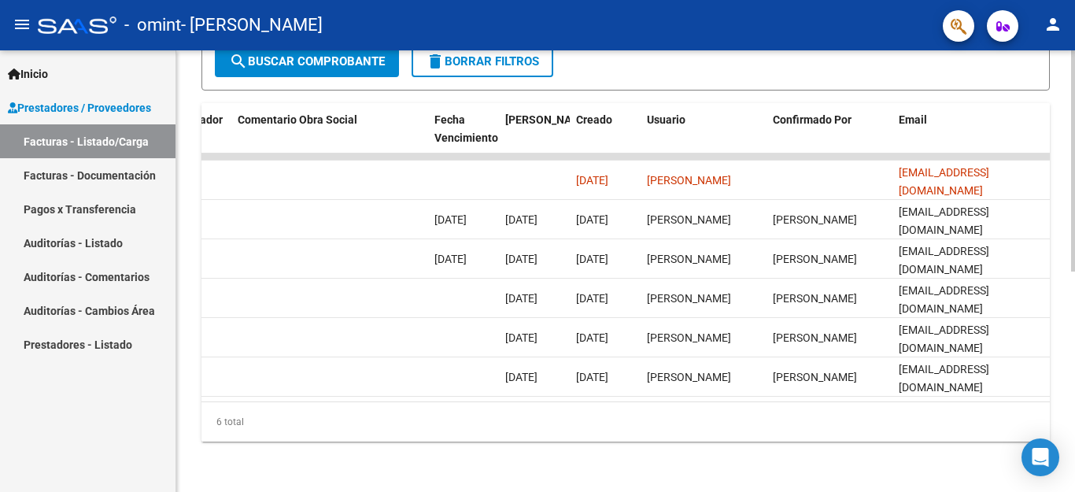
scroll to position [440, 0]
click at [1050, 383] on div "Video tutorial PRESTADORES -> Listado de CPBTs Emitidos por Prestadores / Prove…" at bounding box center [627, 58] width 903 height 868
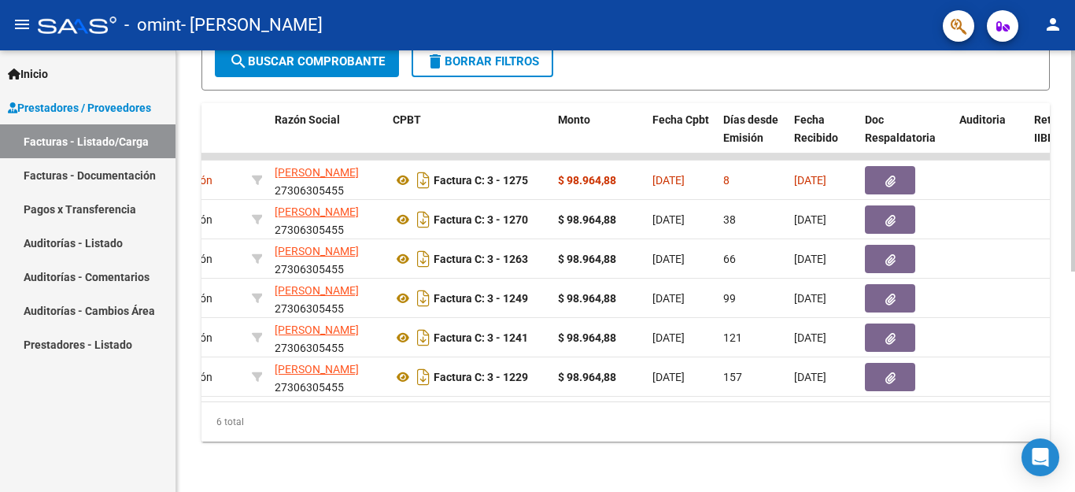
scroll to position [0, 378]
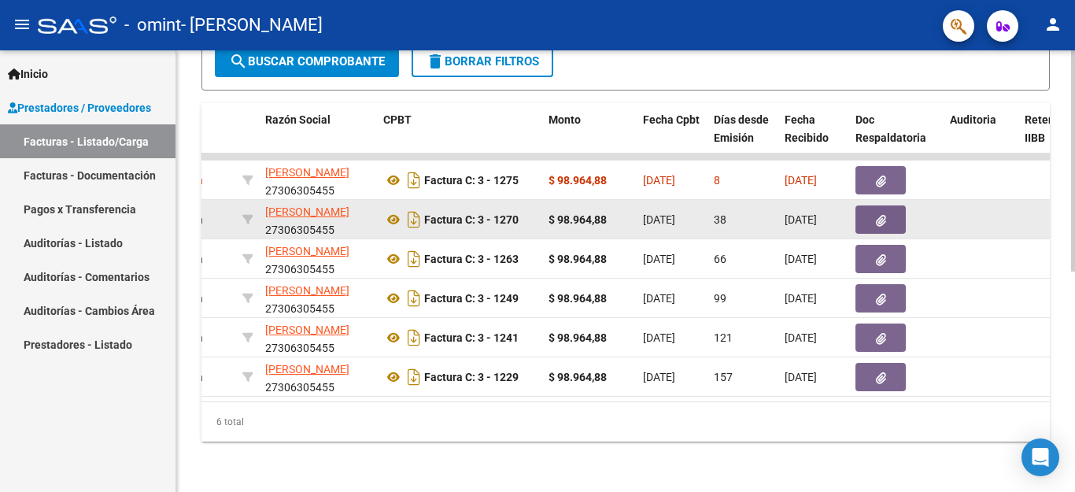
click at [887, 210] on button "button" at bounding box center [881, 219] width 50 height 28
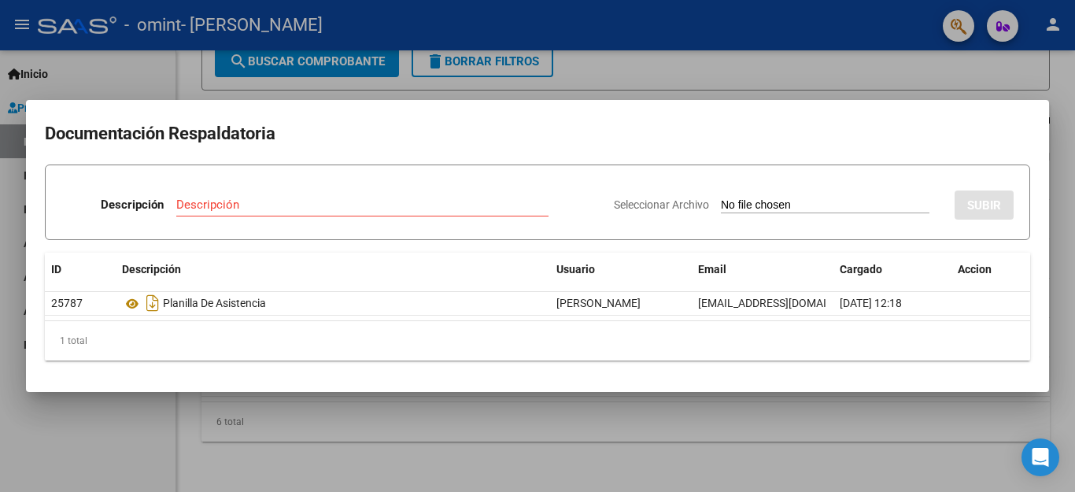
click at [916, 73] on div at bounding box center [537, 246] width 1075 height 492
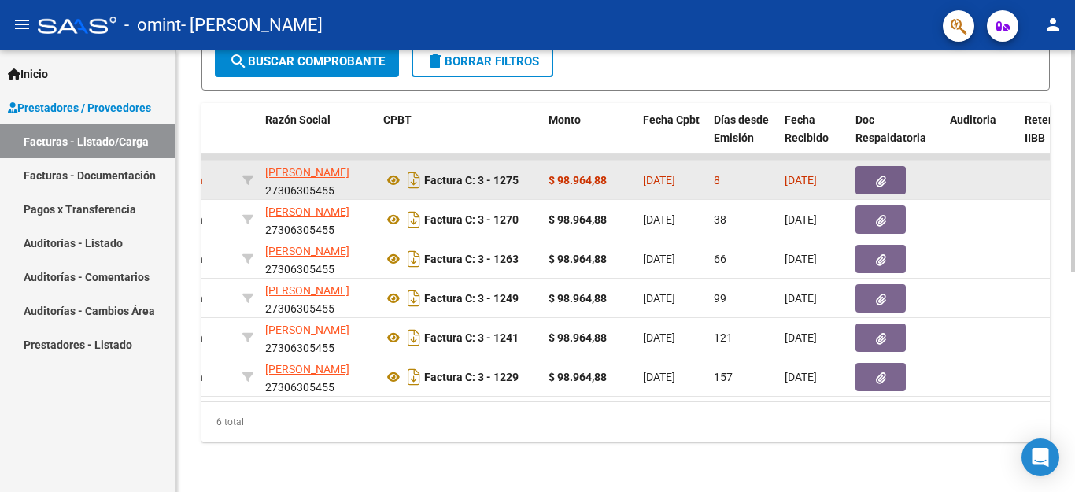
click at [859, 176] on button "button" at bounding box center [881, 180] width 50 height 28
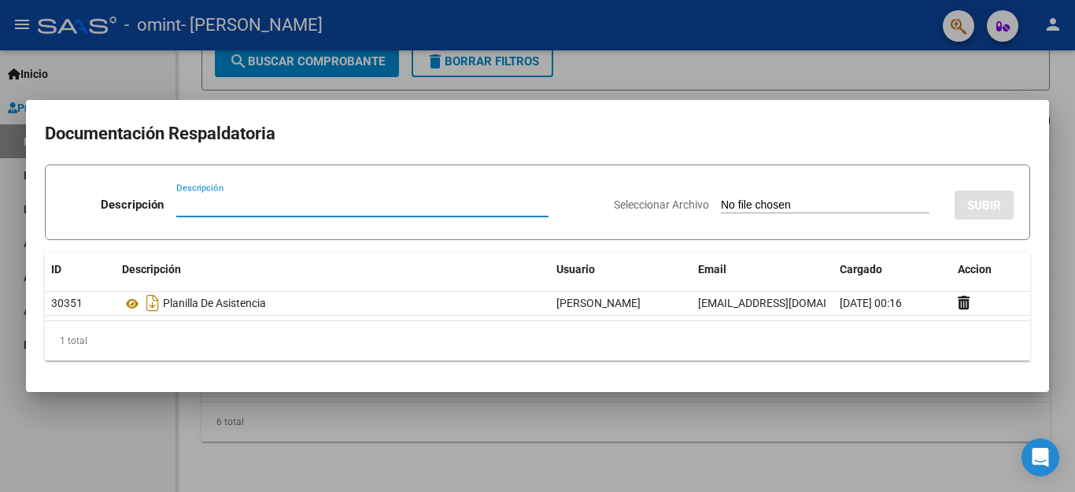
click at [869, 69] on div at bounding box center [537, 246] width 1075 height 492
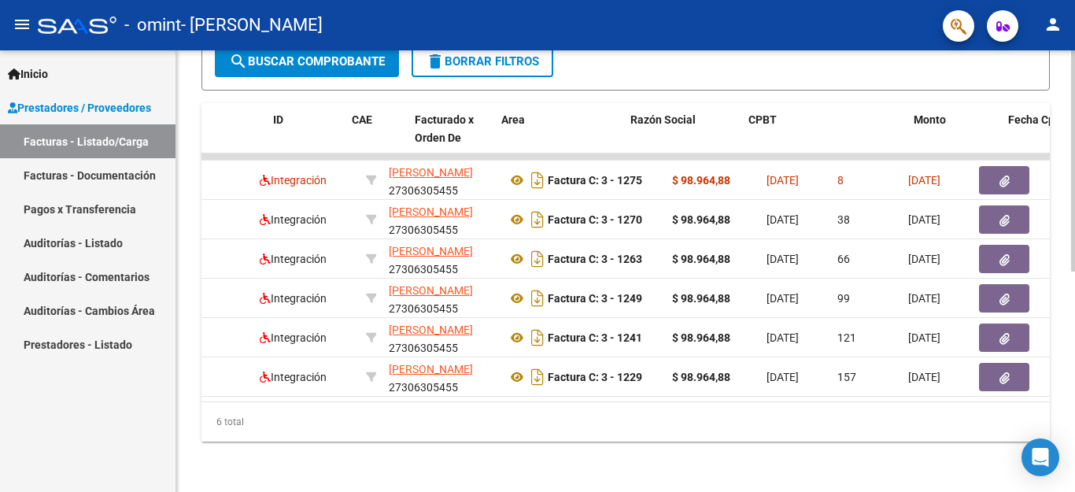
scroll to position [0, 0]
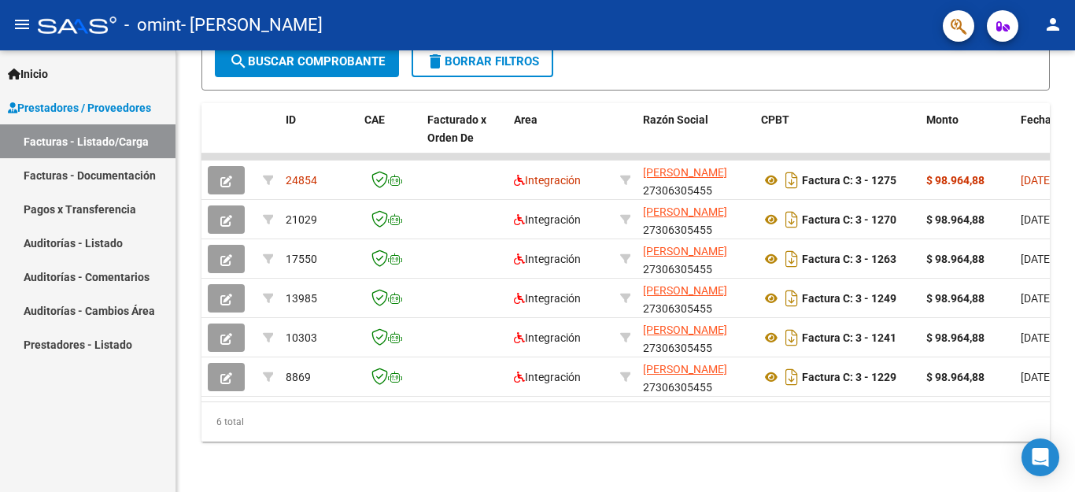
click at [42, 174] on link "Facturas - Documentación" at bounding box center [88, 175] width 176 height 34
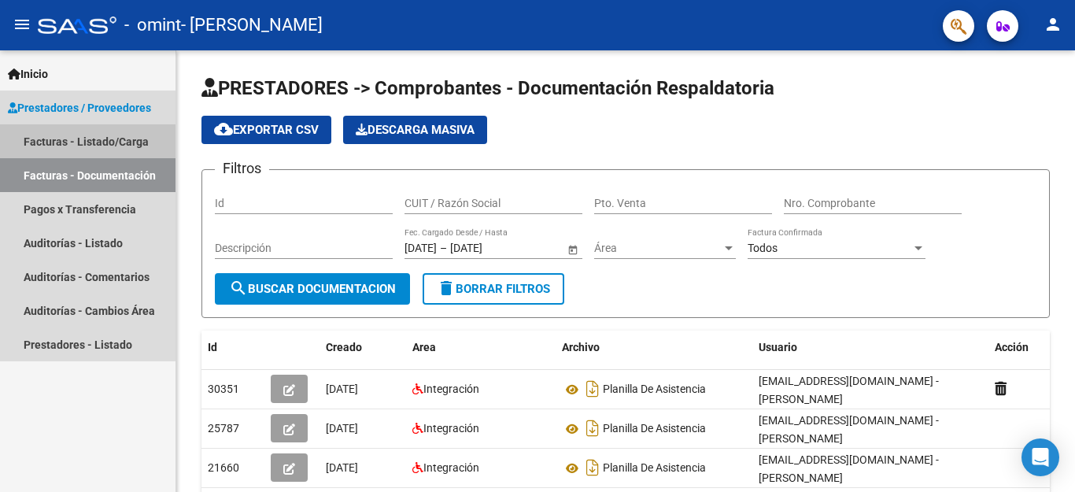
click at [75, 146] on link "Facturas - Listado/Carga" at bounding box center [88, 141] width 176 height 34
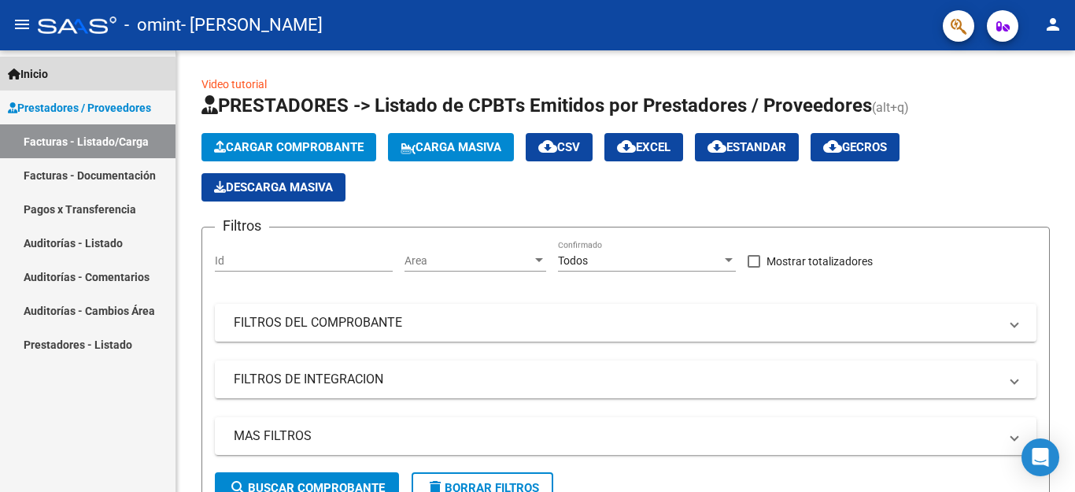
click at [33, 79] on span "Inicio" at bounding box center [28, 73] width 40 height 17
